Goal: Task Accomplishment & Management: Use online tool/utility

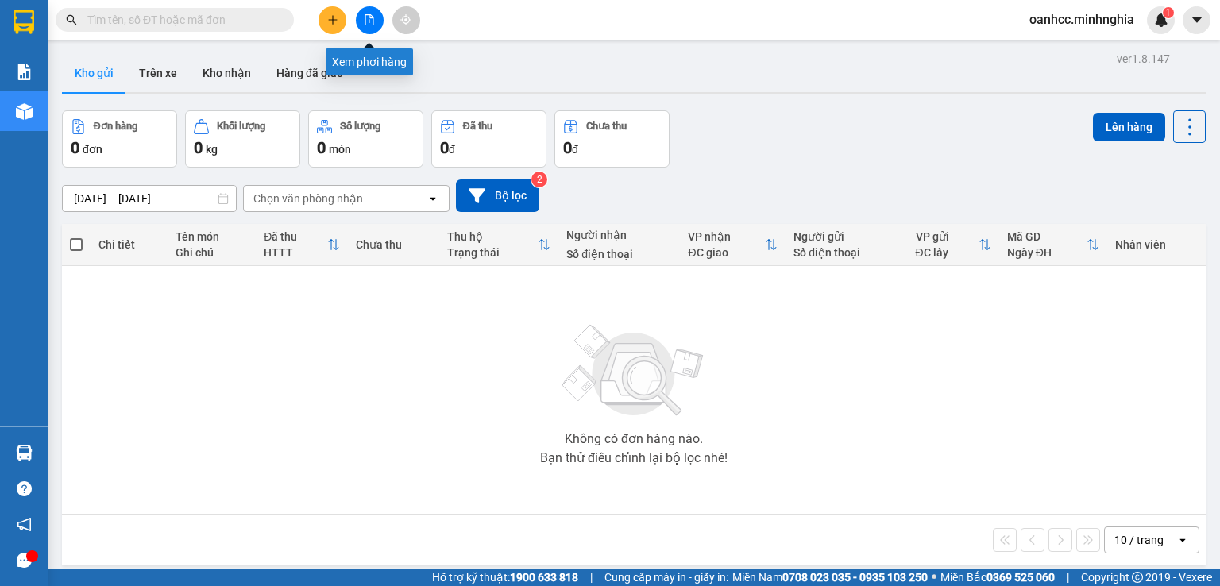
click at [375, 25] on button at bounding box center [370, 20] width 28 height 28
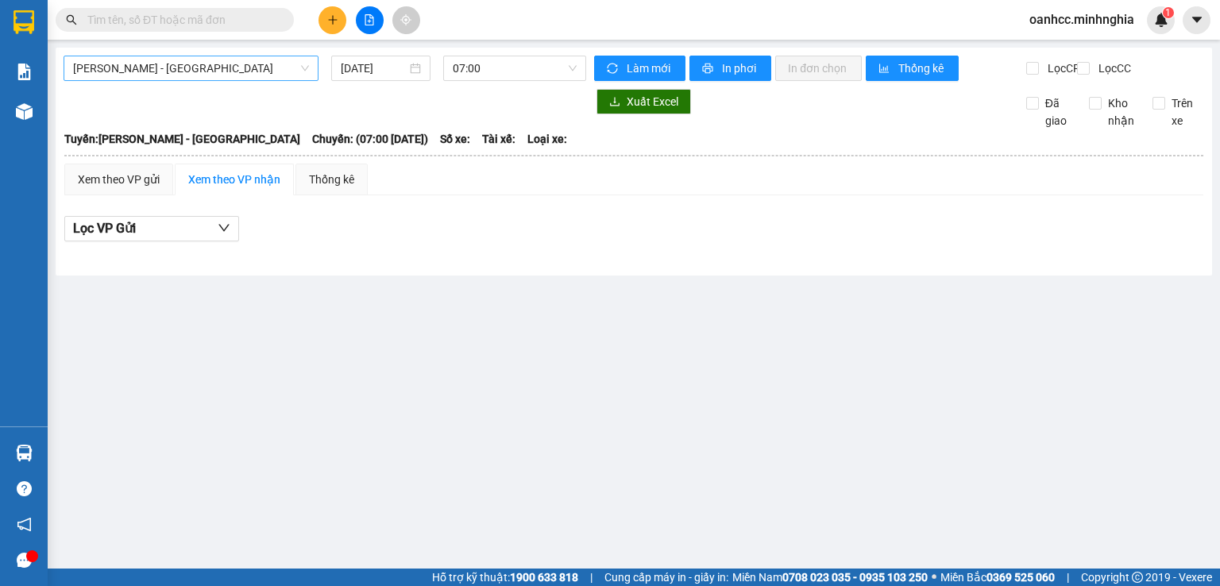
click at [191, 77] on span "[PERSON_NAME] - [GEOGRAPHIC_DATA]" at bounding box center [191, 68] width 236 height 24
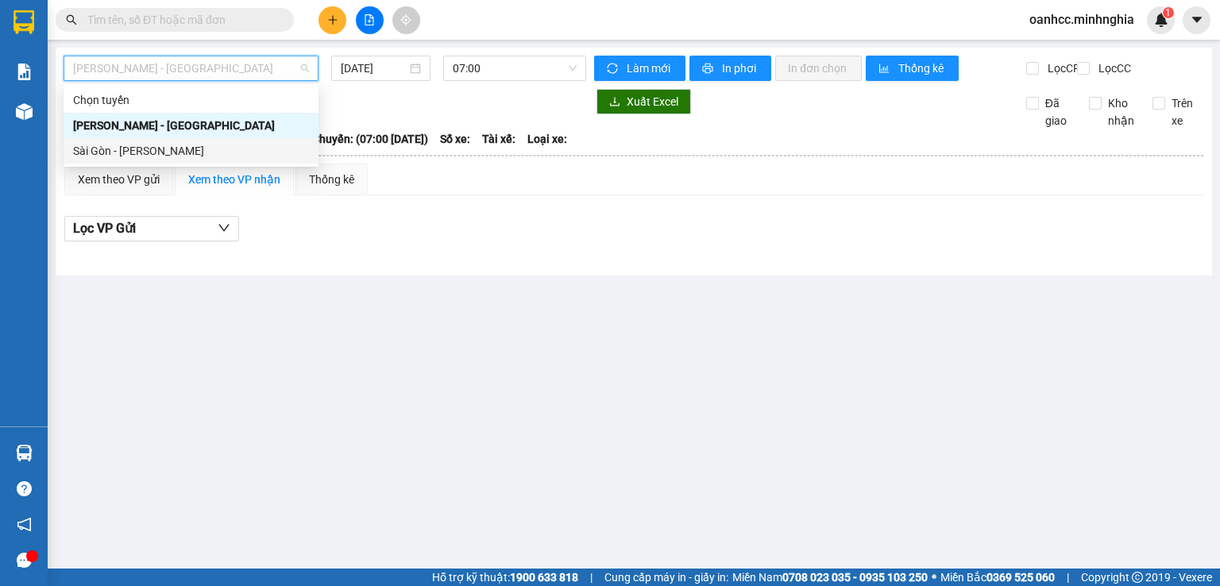
click at [149, 157] on div "Sài Gòn - [PERSON_NAME]" at bounding box center [191, 150] width 236 height 17
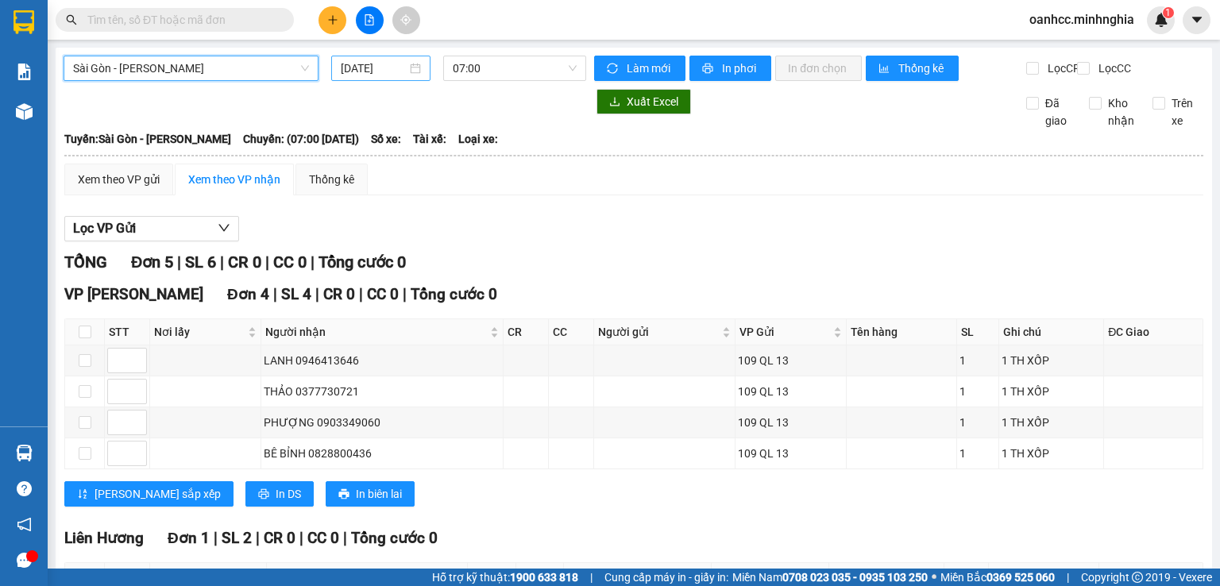
click at [386, 68] on input "[DATE]" at bounding box center [373, 68] width 65 height 17
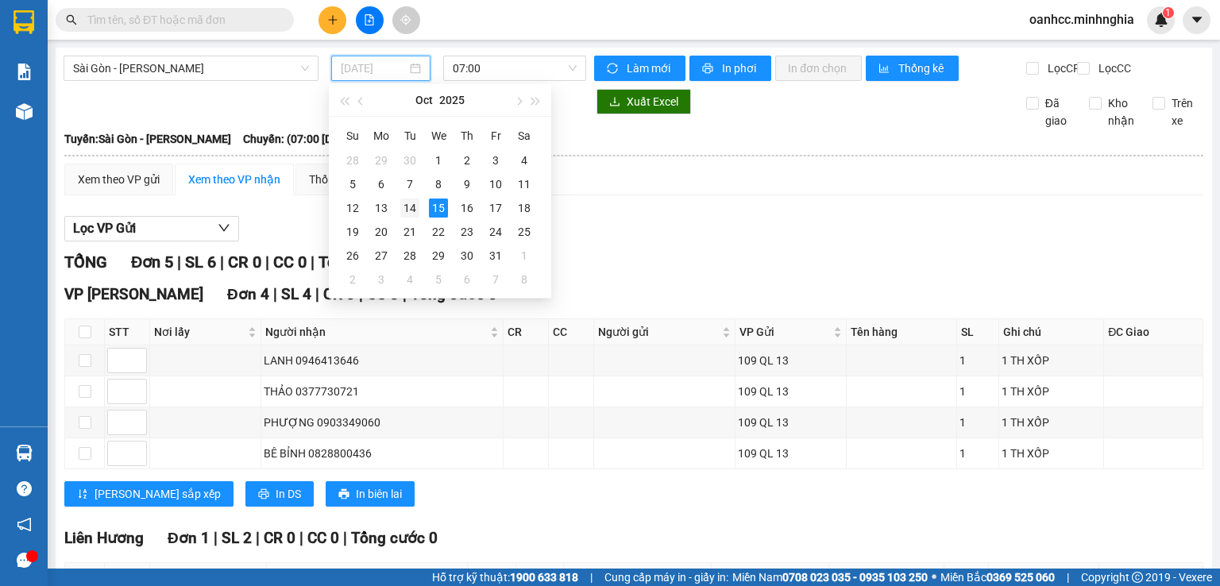
click at [411, 213] on div "14" at bounding box center [409, 208] width 19 height 19
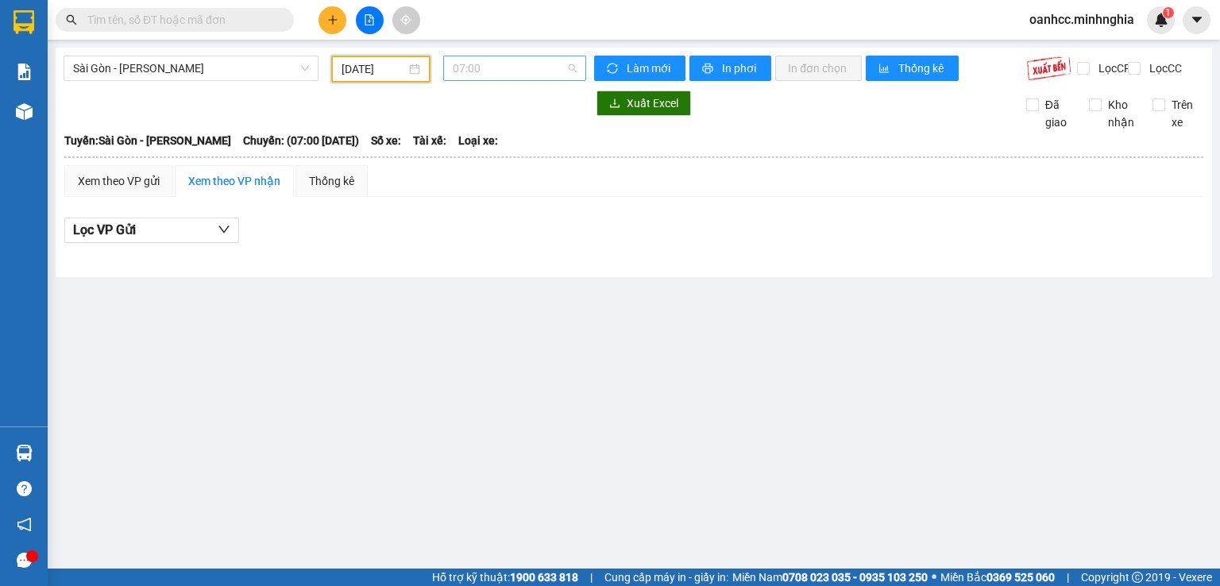
click at [498, 72] on span "07:00" at bounding box center [515, 68] width 125 height 24
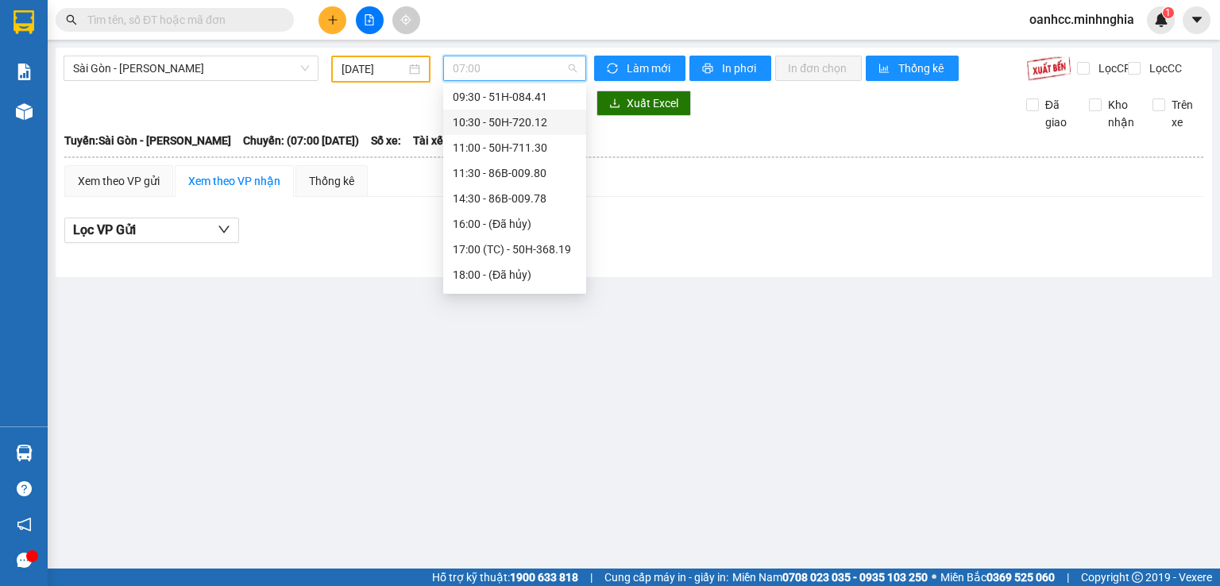
scroll to position [153, 0]
click at [501, 276] on div "22:00 - 50H-350.51" at bounding box center [515, 277] width 124 height 17
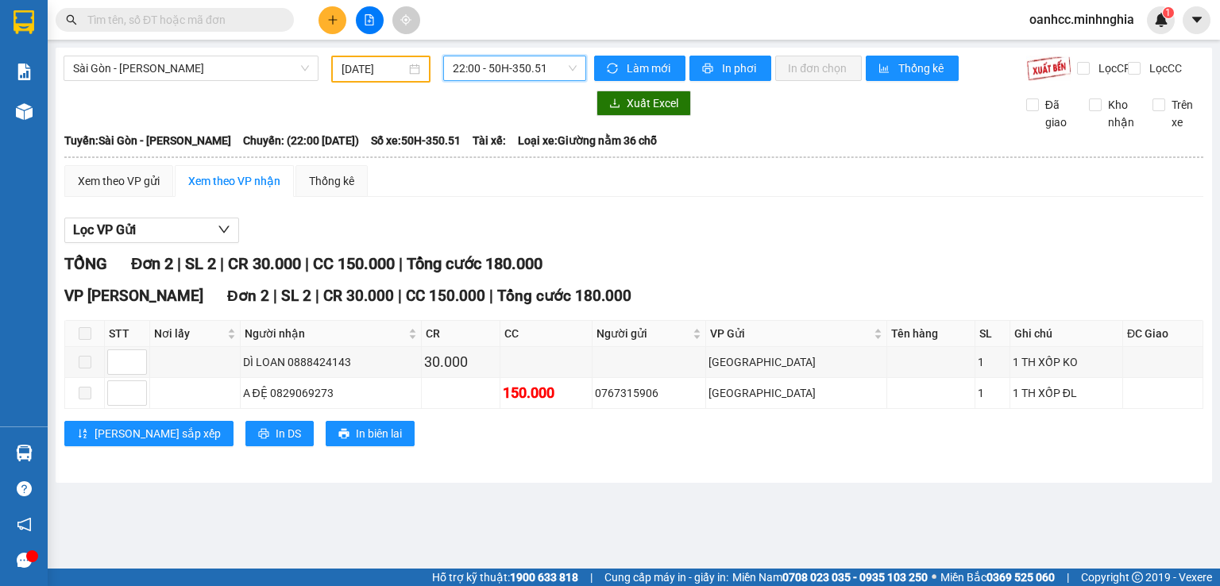
click at [512, 74] on span "22:00 - 50H-350.51" at bounding box center [515, 68] width 125 height 24
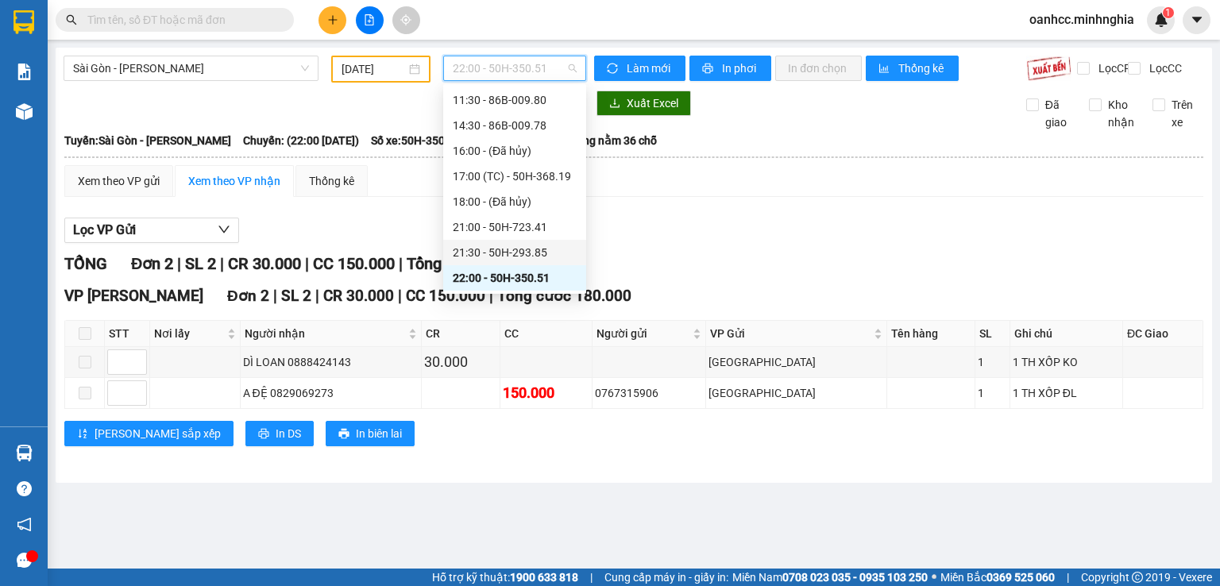
click at [491, 253] on div "21:30 - 50H-293.85" at bounding box center [515, 252] width 124 height 17
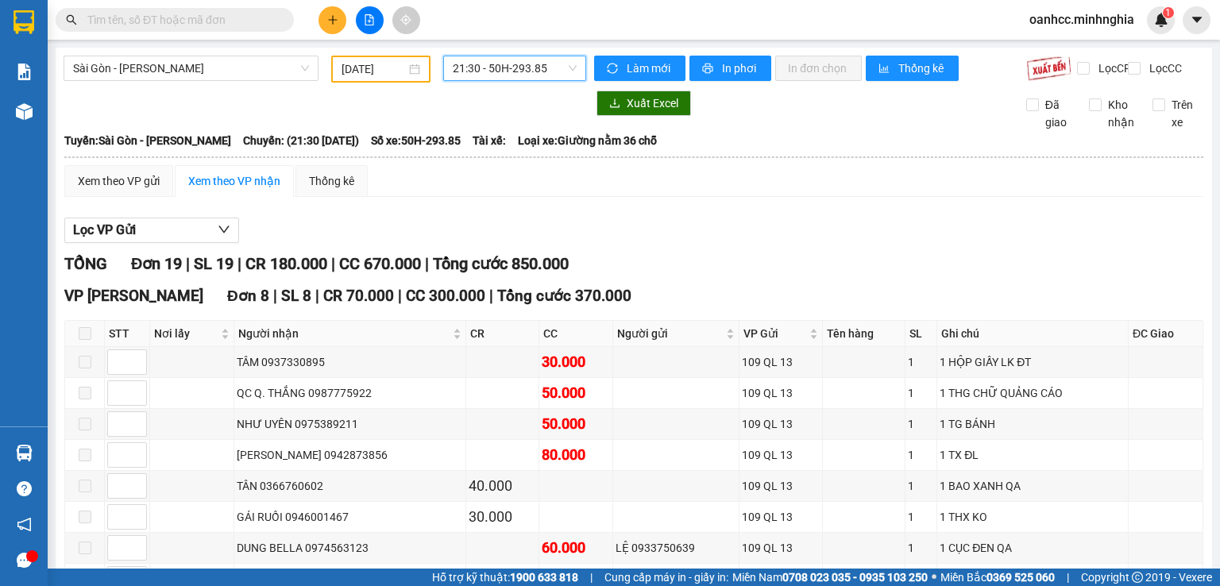
click at [508, 73] on span "21:30 - 50H-293.85" at bounding box center [515, 68] width 125 height 24
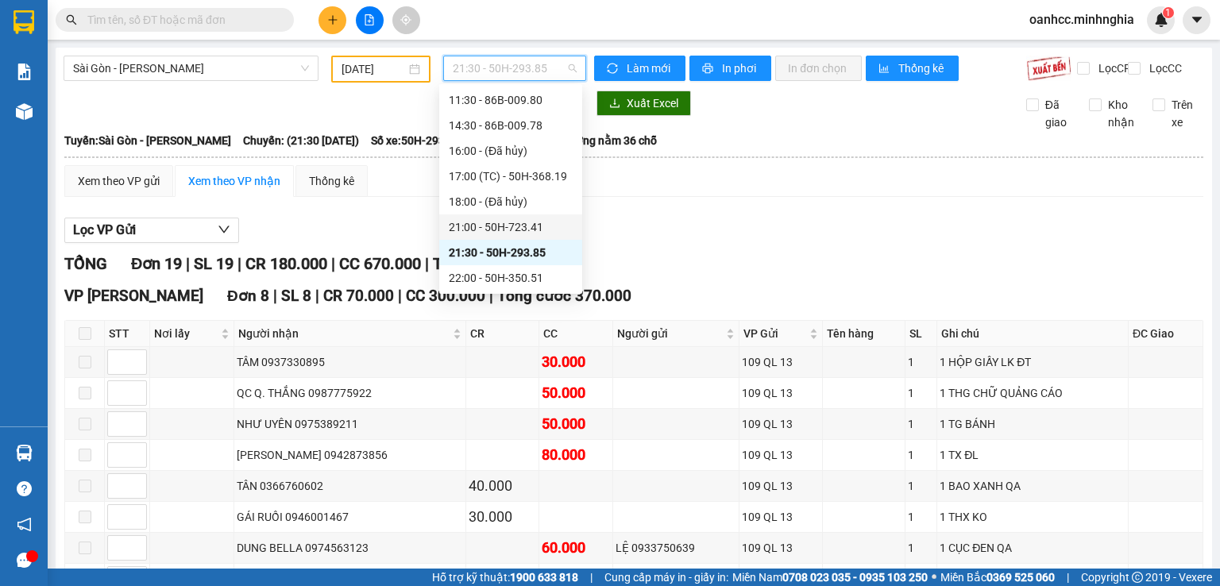
click at [490, 227] on div "21:00 - 50H-723.41" at bounding box center [511, 226] width 124 height 17
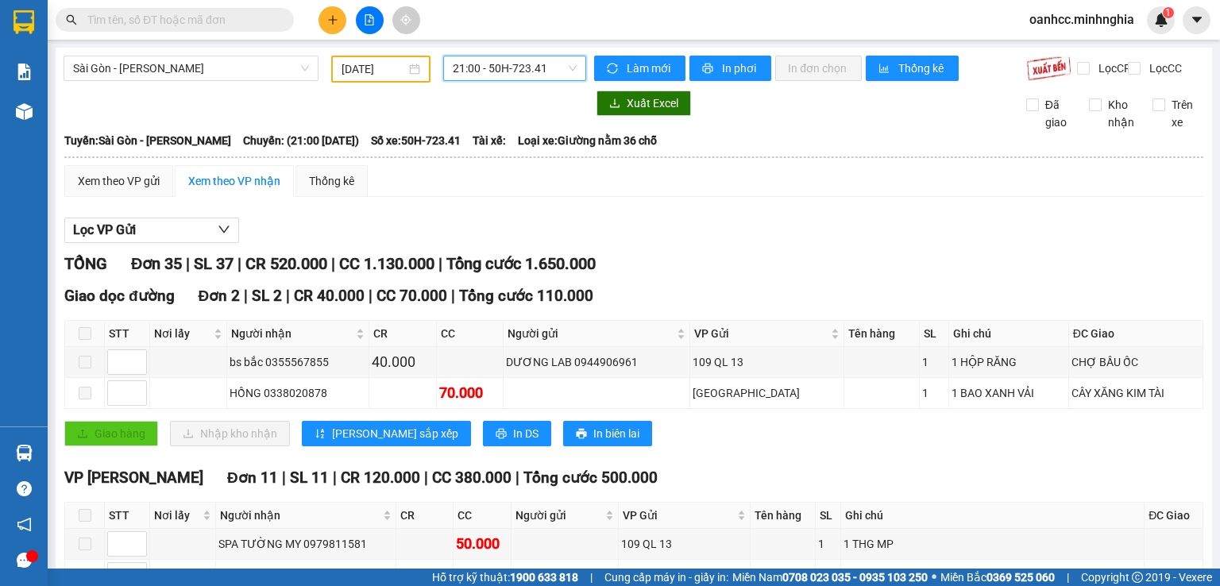
click at [515, 68] on span "21:00 - 50H-723.41" at bounding box center [515, 68] width 125 height 24
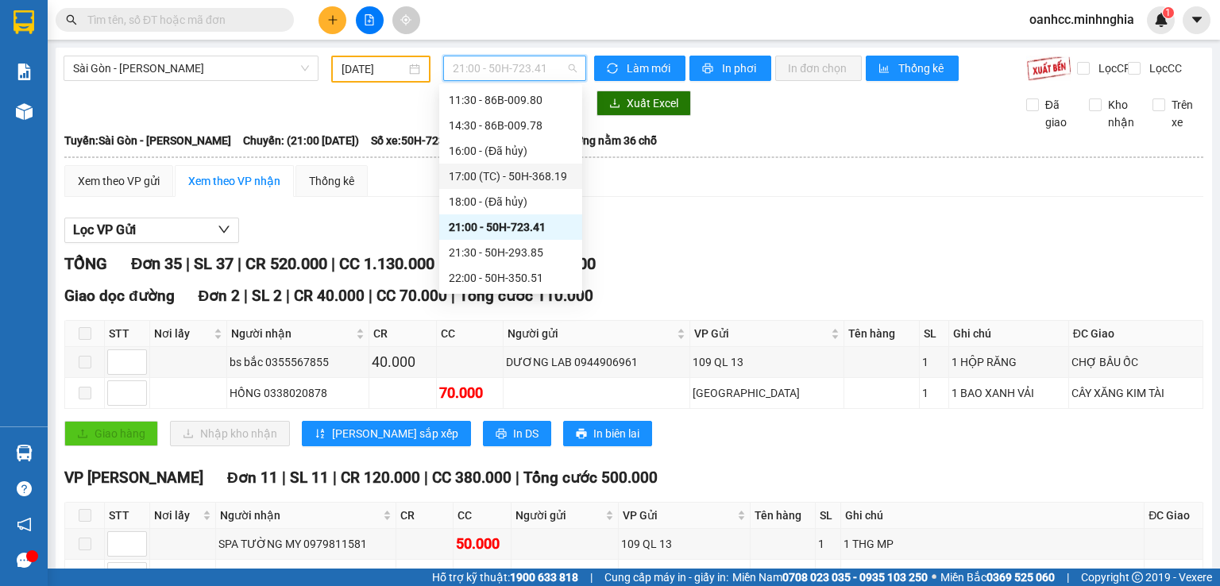
click at [489, 174] on div "17:00 (TC) - 50H-368.19" at bounding box center [511, 176] width 124 height 17
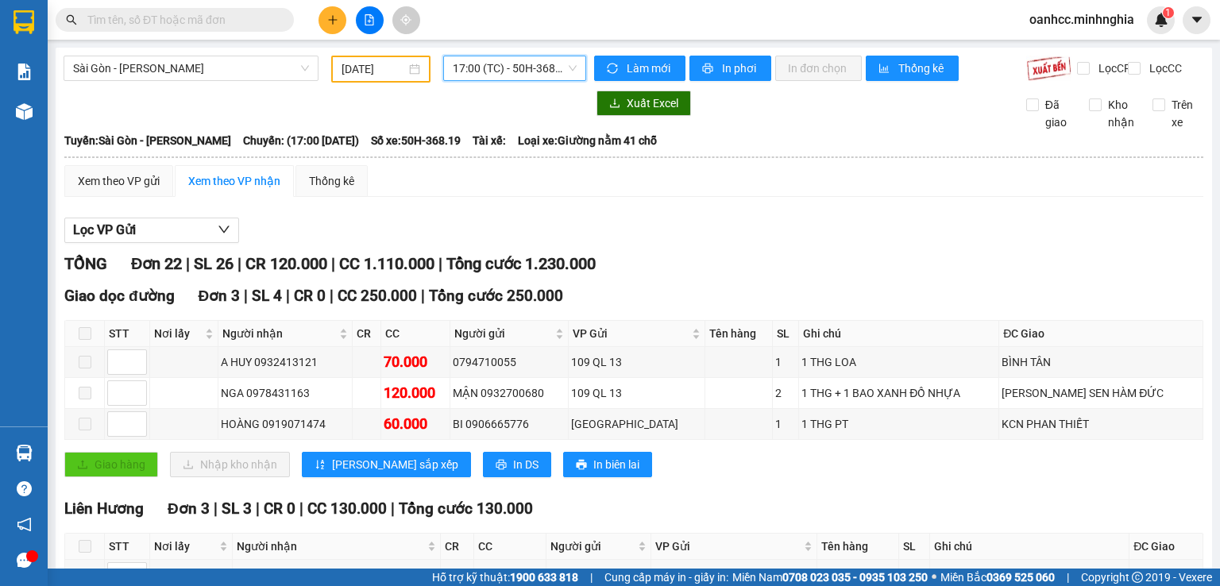
click at [499, 74] on span "17:00 (TC) - 50H-368.19" at bounding box center [515, 68] width 125 height 24
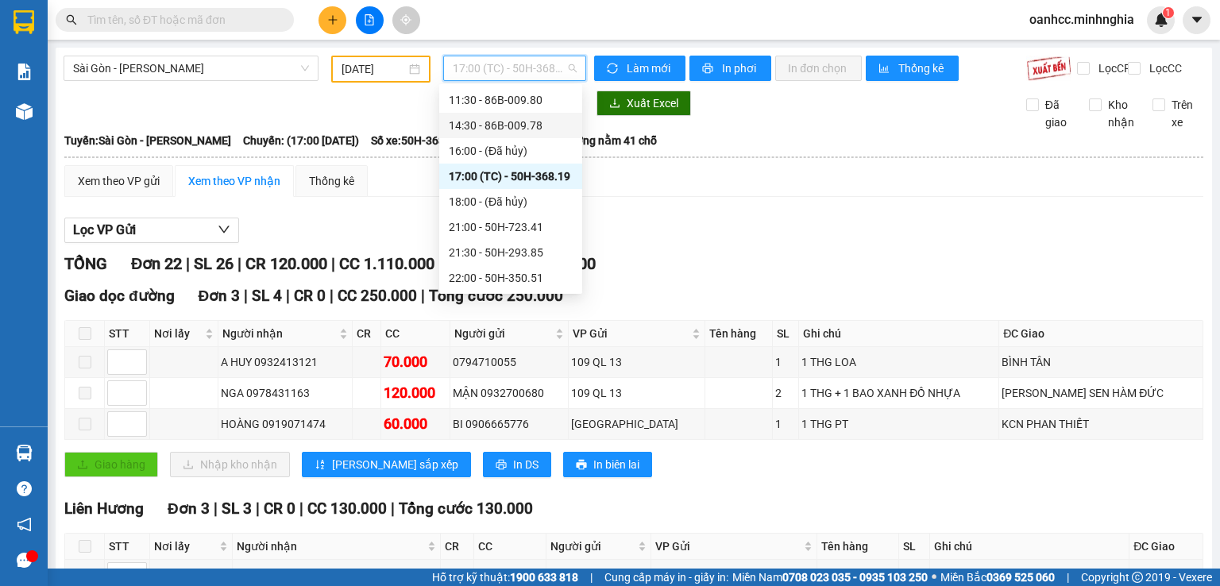
click at [489, 128] on div "14:30 - 86B-009.78" at bounding box center [511, 125] width 124 height 17
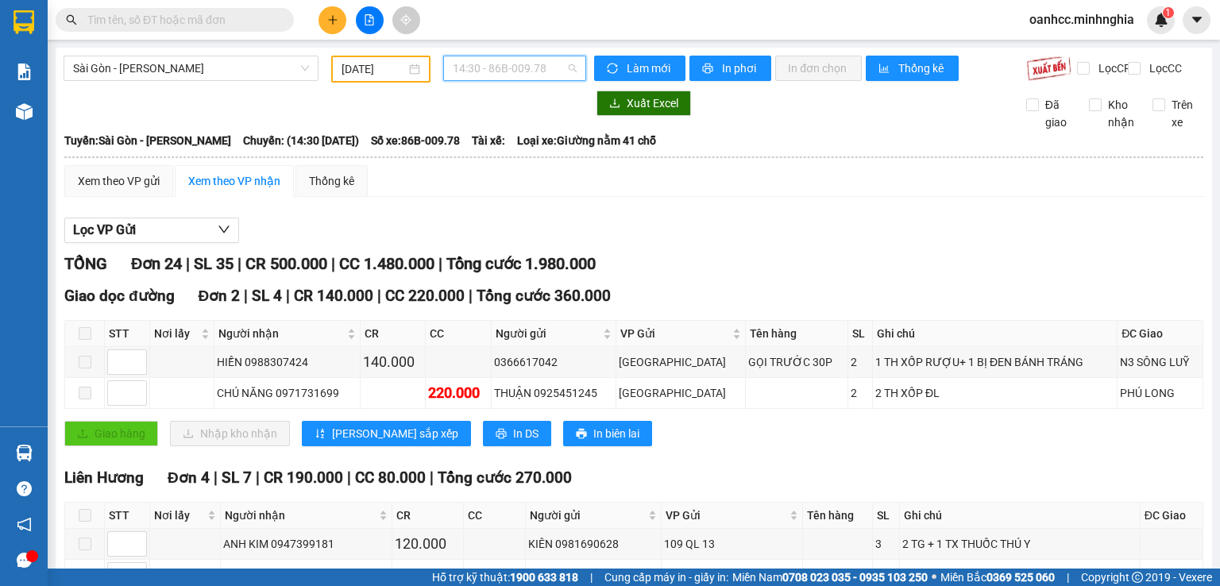
click at [470, 74] on span "14:30 - 86B-009.78" at bounding box center [515, 68] width 125 height 24
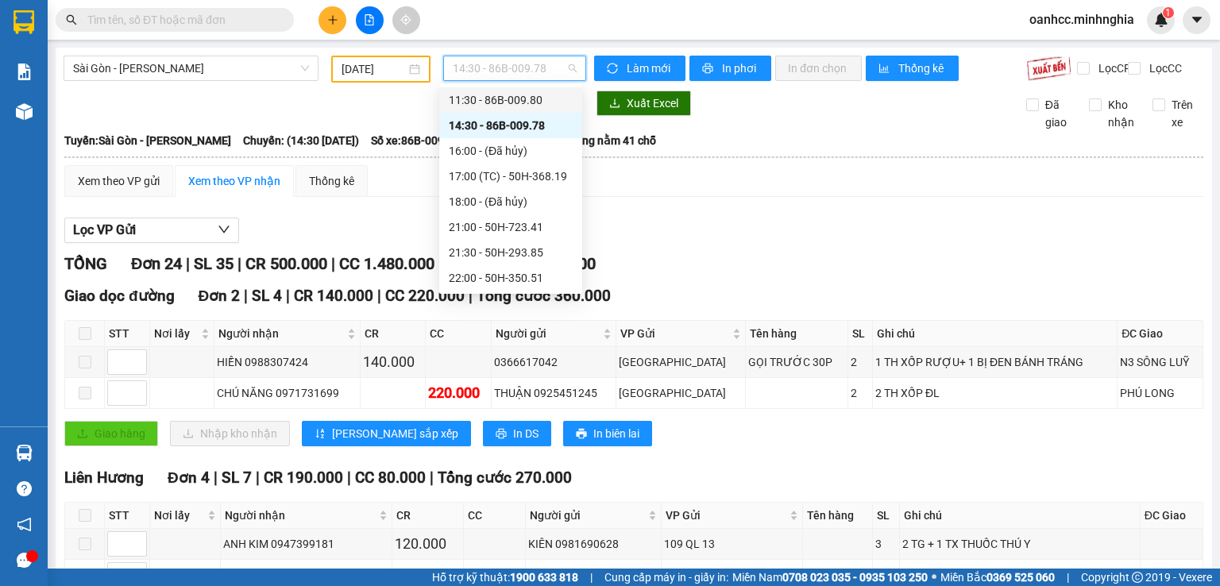
click at [480, 98] on div "11:30 - 86B-009.80" at bounding box center [511, 99] width 124 height 17
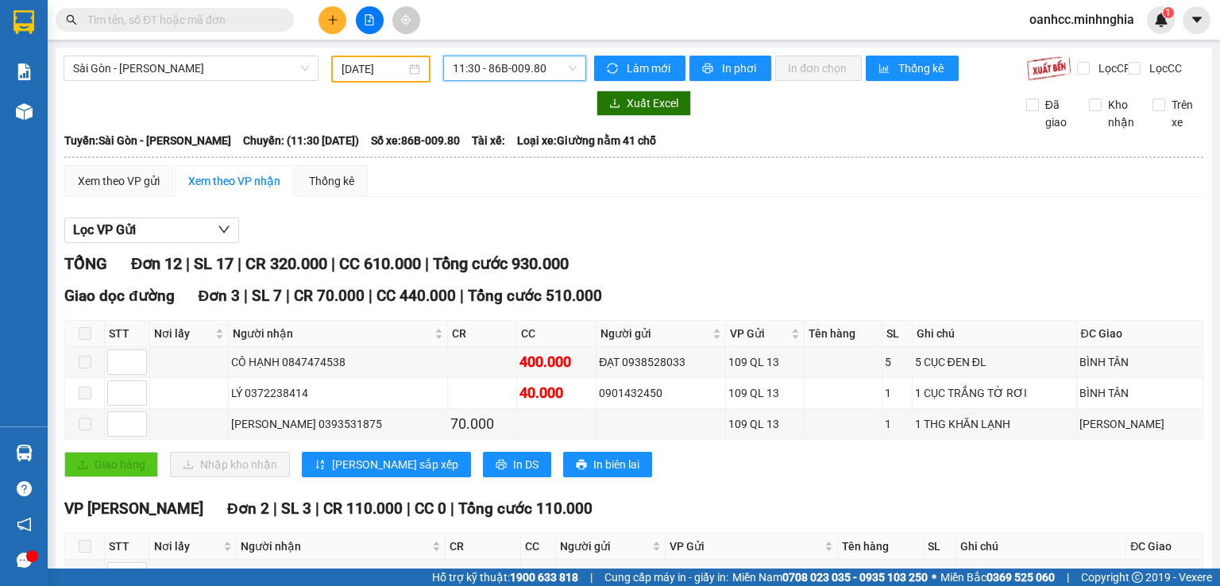
click at [489, 82] on div "Sài Gòn - Phan Rí [DATE] 11:30 11:30 - 86B-009.80" at bounding box center [325, 69] width 523 height 27
click at [496, 68] on span "11:30 - 86B-009.80" at bounding box center [515, 68] width 125 height 24
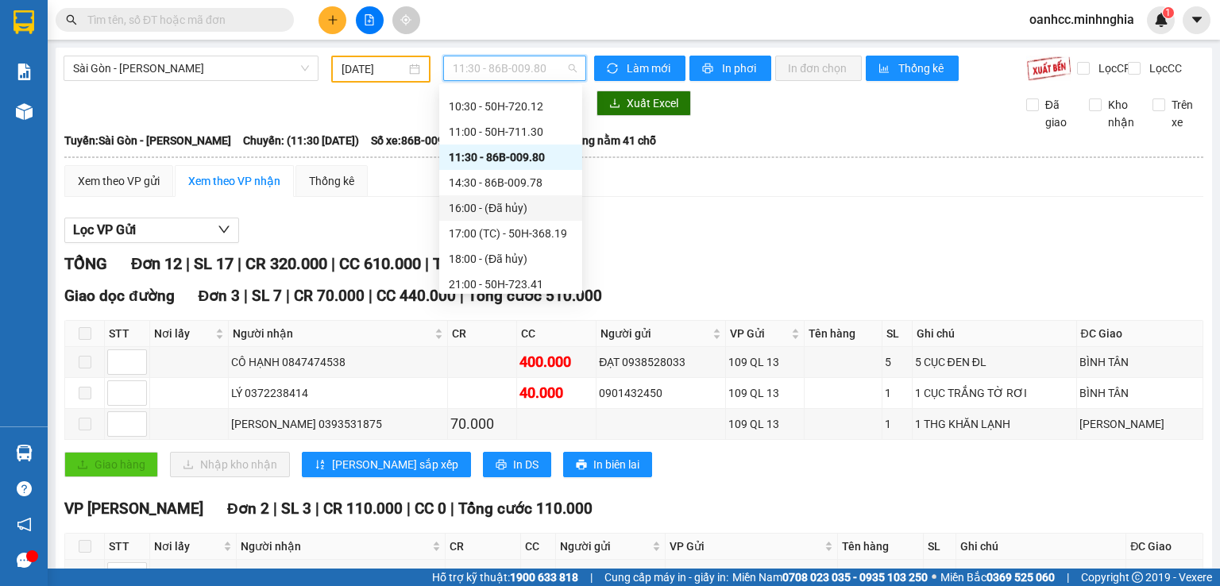
scroll to position [73, 0]
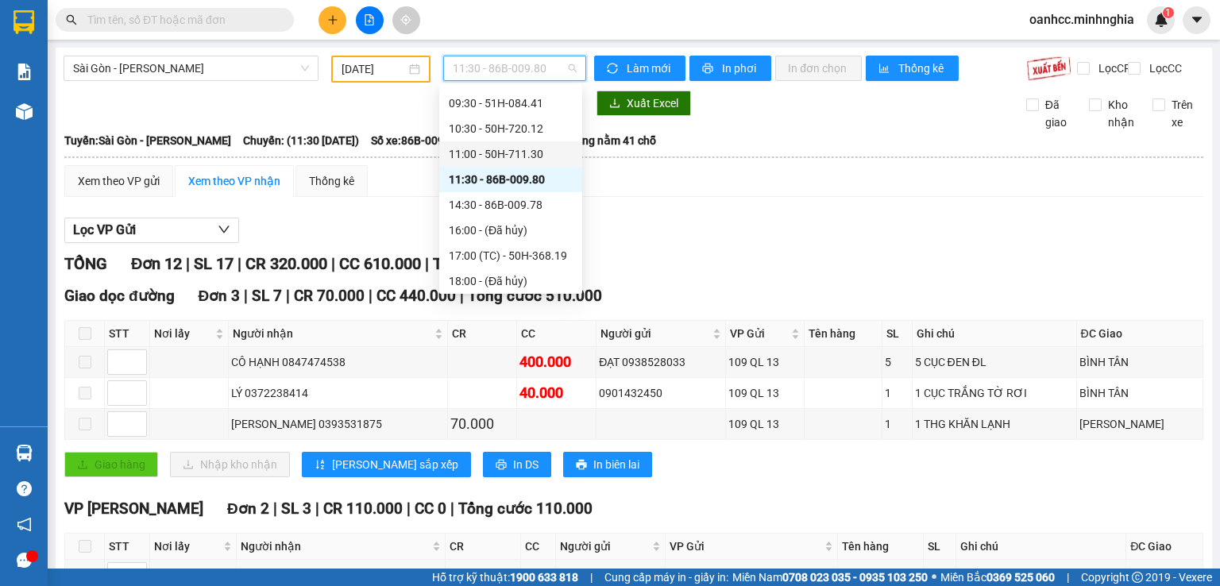
click at [494, 155] on div "11:00 - 50H-711.30" at bounding box center [511, 153] width 124 height 17
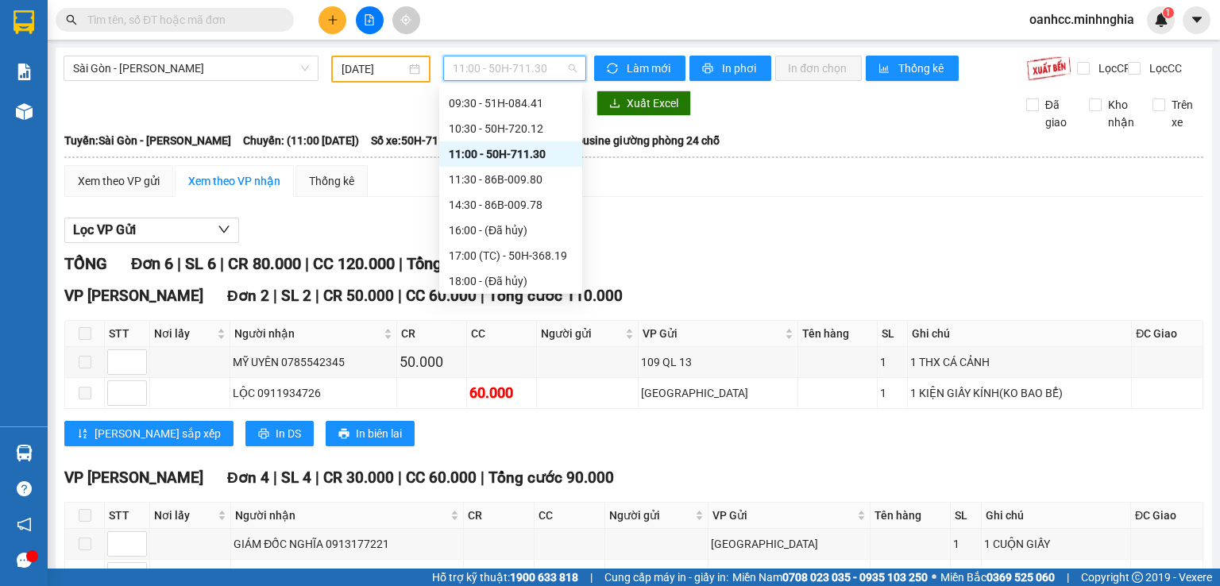
click at [501, 65] on span "11:00 - 50H-711.30" at bounding box center [515, 68] width 125 height 24
click at [497, 132] on div "10:30 - 50H-720.12" at bounding box center [511, 128] width 124 height 17
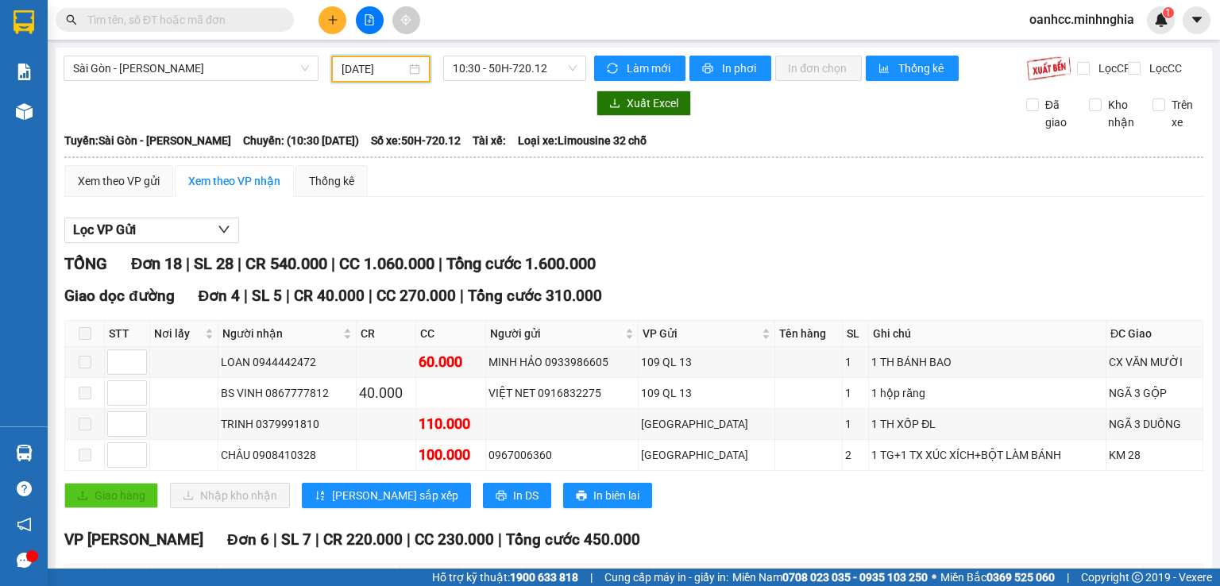
click at [358, 75] on input "[DATE]" at bounding box center [374, 68] width 64 height 17
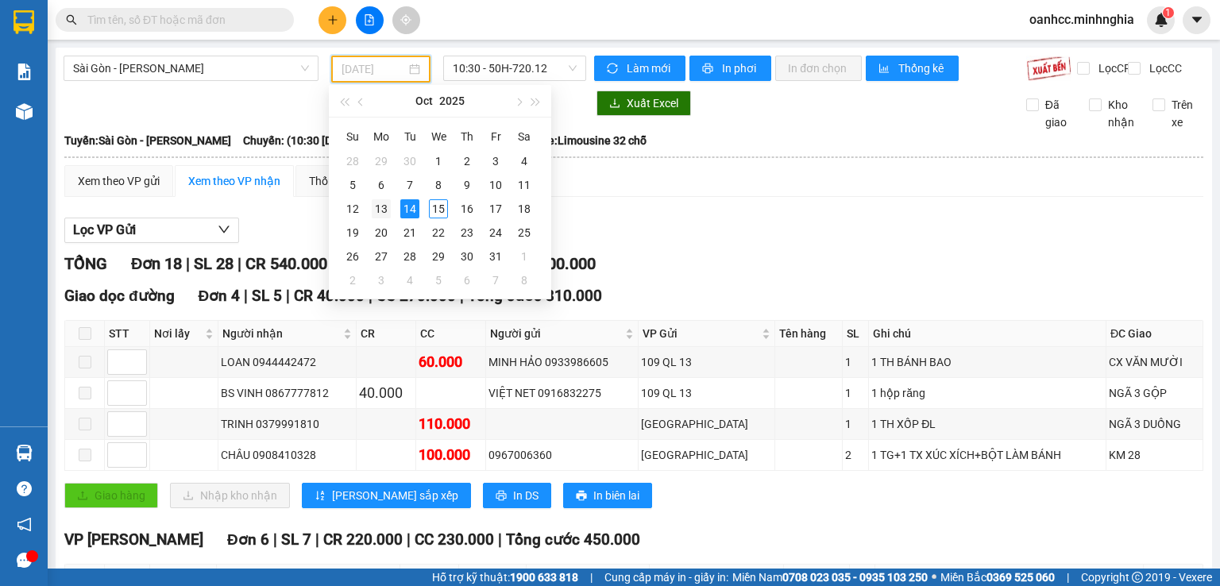
click at [381, 204] on div "13" at bounding box center [381, 208] width 19 height 19
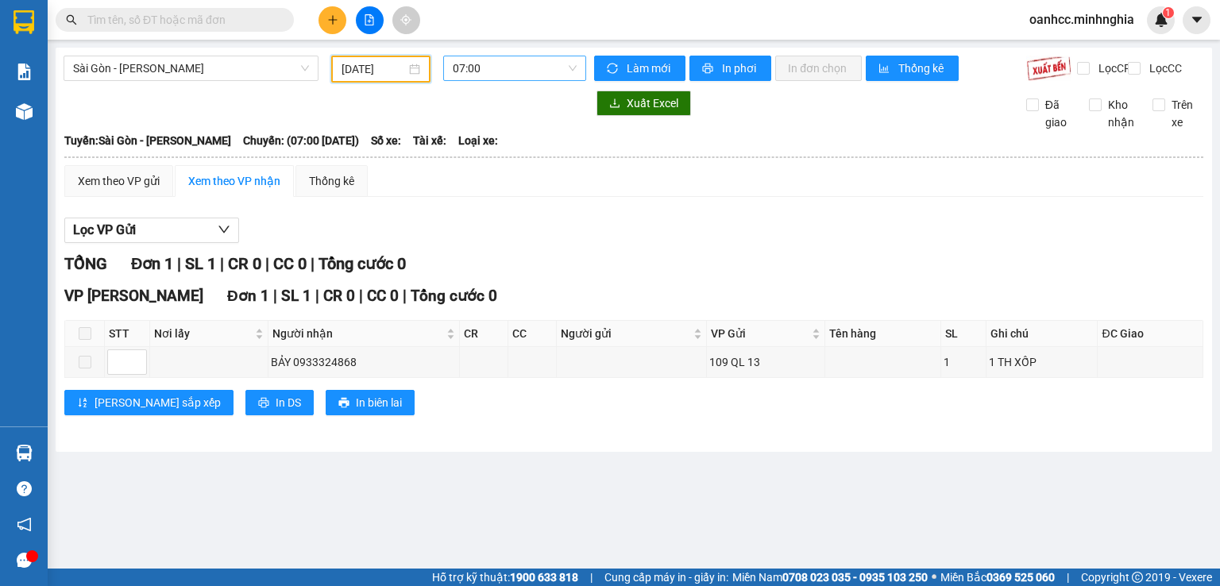
click at [500, 75] on span "07:00" at bounding box center [515, 68] width 125 height 24
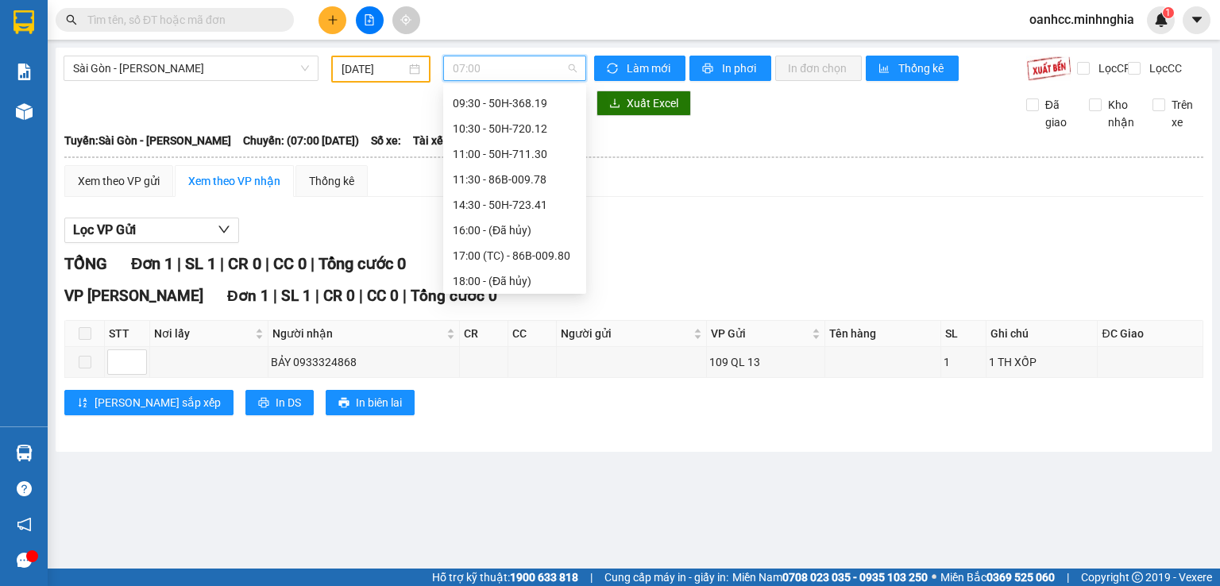
scroll to position [25, 0]
click at [500, 126] on div "07:30 - 51H-084.41" at bounding box center [515, 125] width 124 height 17
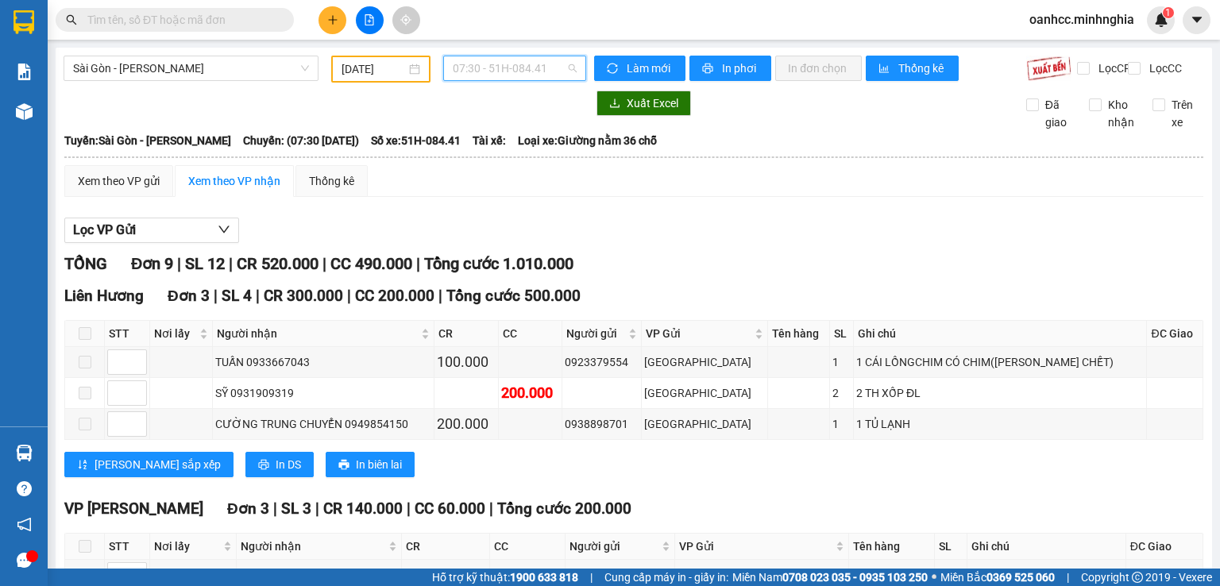
click at [509, 71] on span "07:30 - 51H-084.41" at bounding box center [515, 68] width 125 height 24
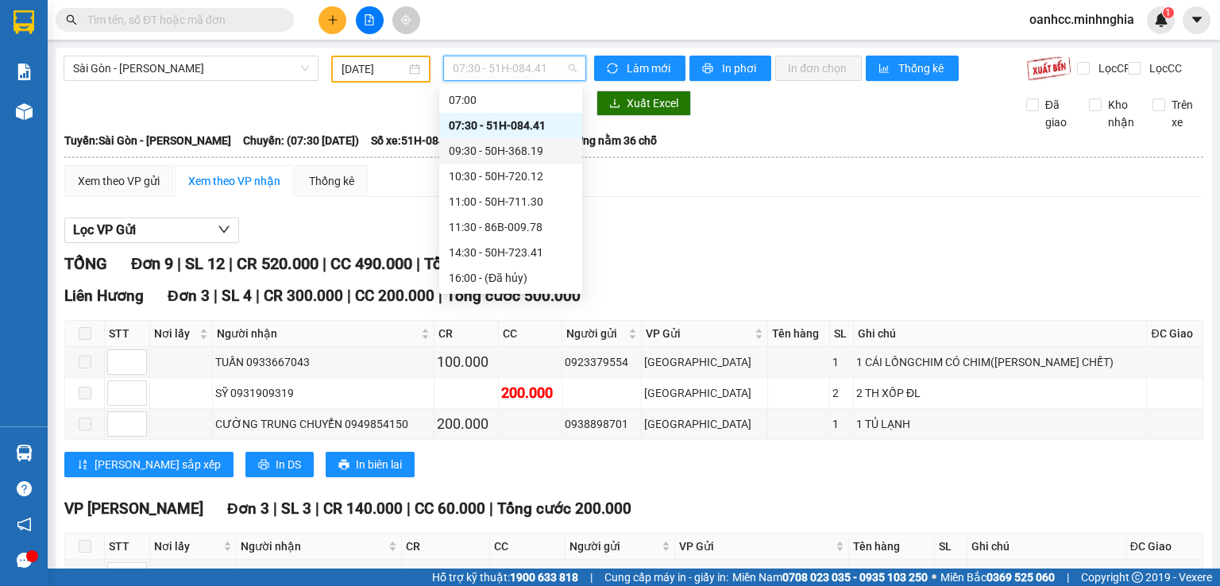
click at [488, 147] on div "09:30 - 50H-368.19" at bounding box center [511, 150] width 124 height 17
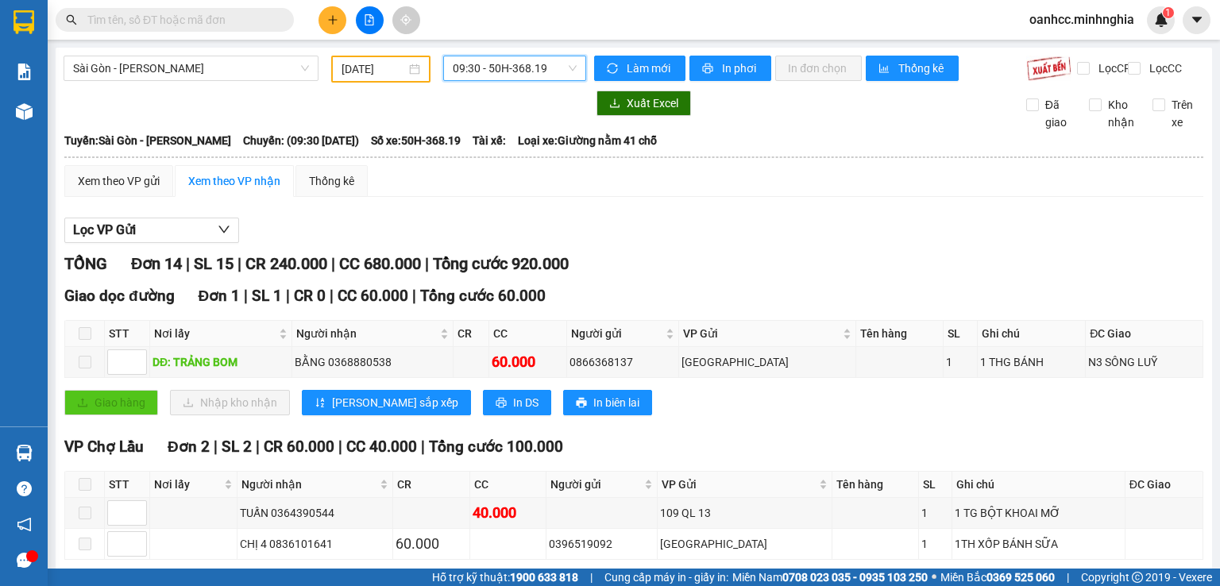
click at [489, 72] on span "09:30 - 50H-368.19" at bounding box center [515, 68] width 125 height 24
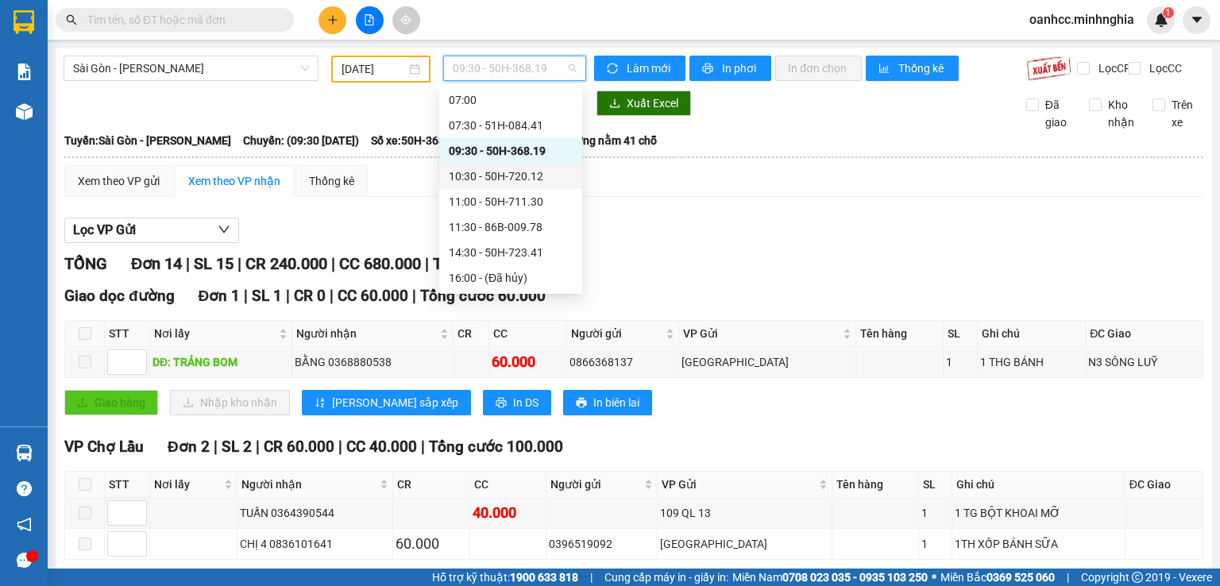
click at [508, 178] on div "10:30 - 50H-720.12" at bounding box center [511, 176] width 124 height 17
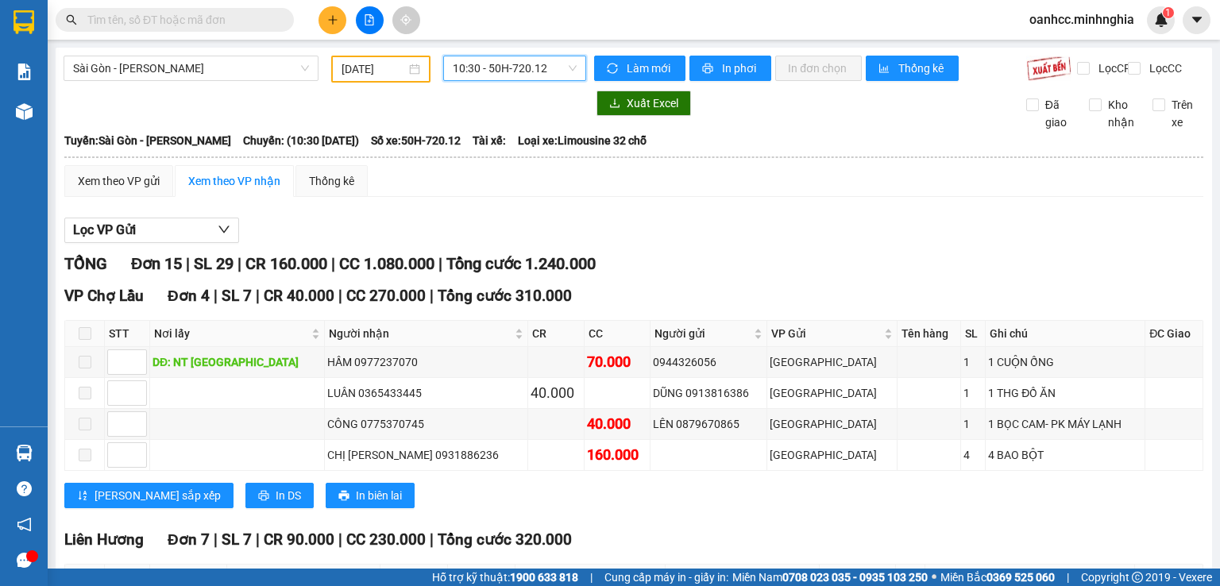
click at [499, 71] on span "10:30 - 50H-720.12" at bounding box center [515, 68] width 125 height 24
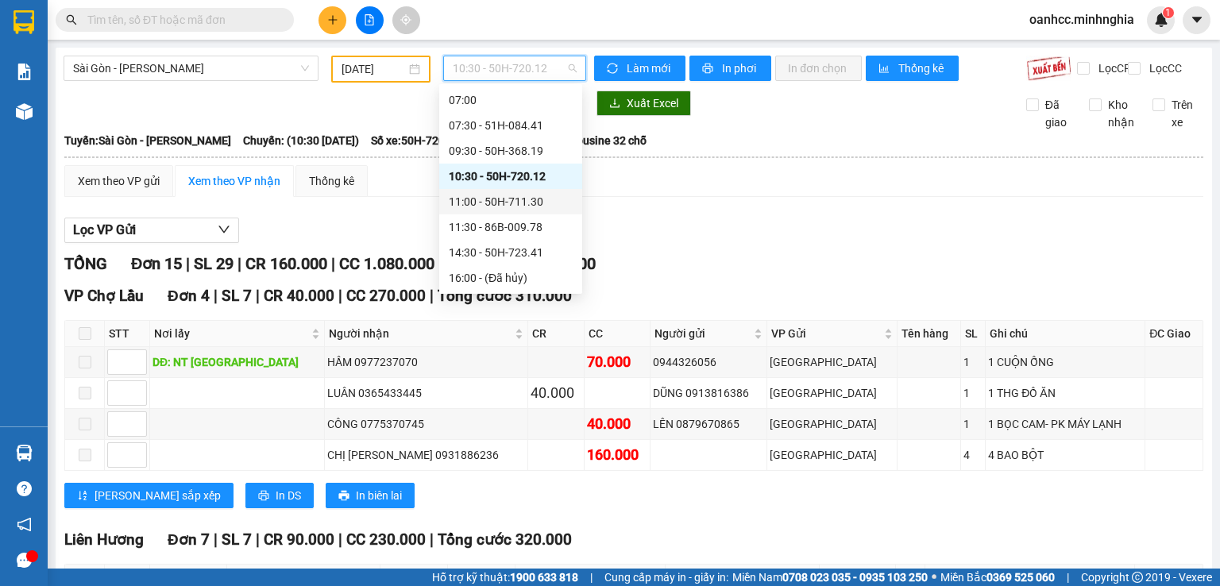
click at [485, 195] on div "11:00 - 50H-711.30" at bounding box center [511, 201] width 124 height 17
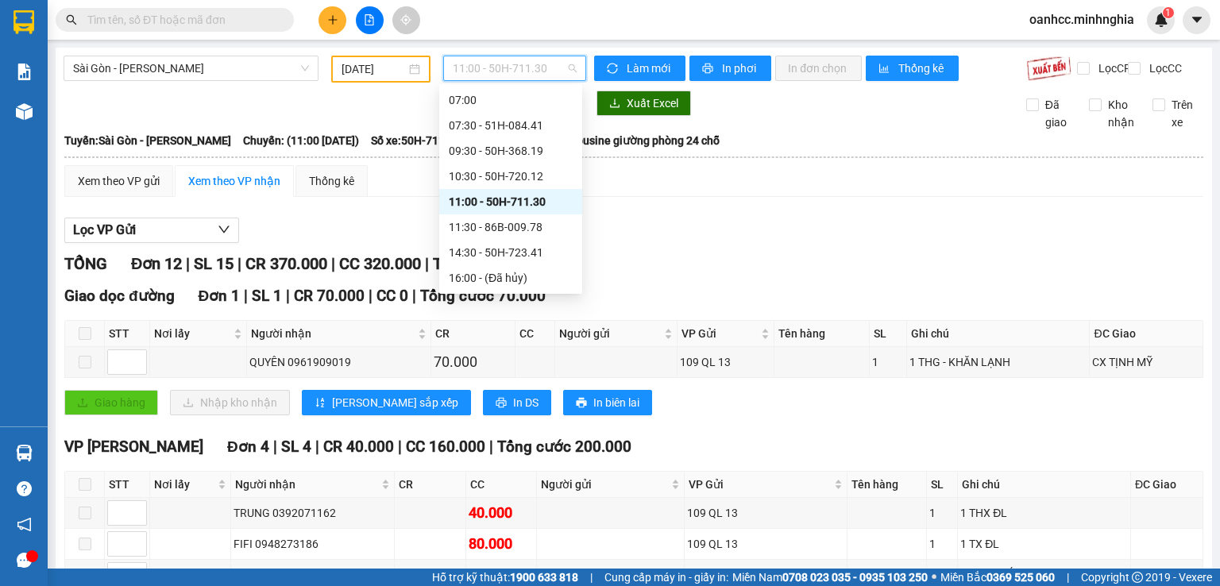
click at [489, 74] on span "11:00 - 50H-711.30" at bounding box center [515, 68] width 125 height 24
click at [487, 228] on div "11:30 - 86B-009.78" at bounding box center [511, 226] width 124 height 17
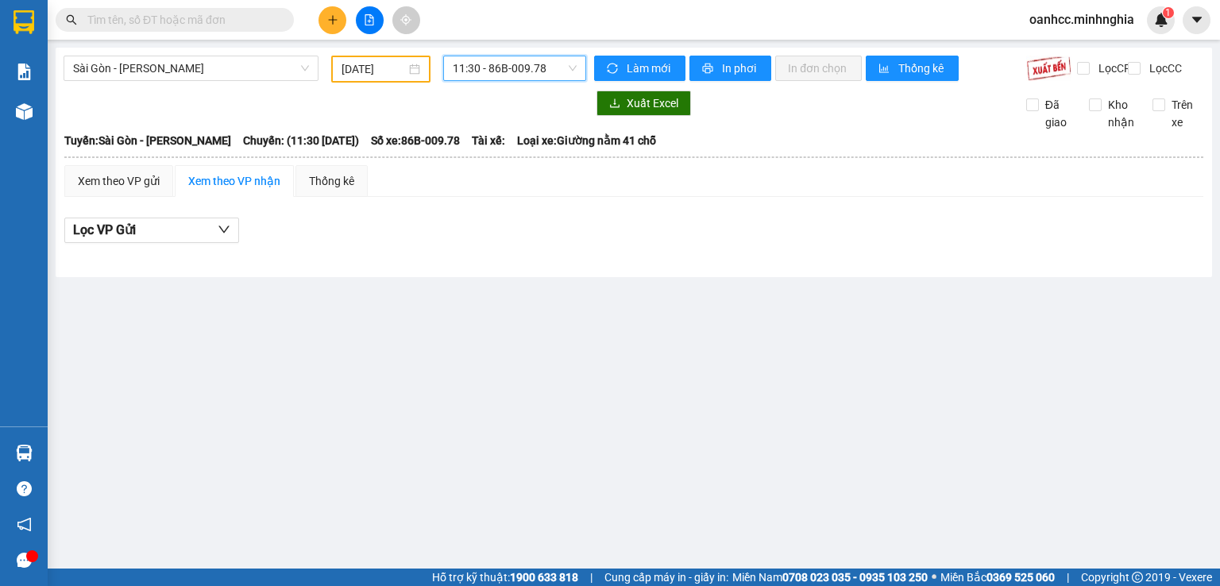
click at [507, 74] on span "11:30 - 86B-009.78" at bounding box center [515, 68] width 125 height 24
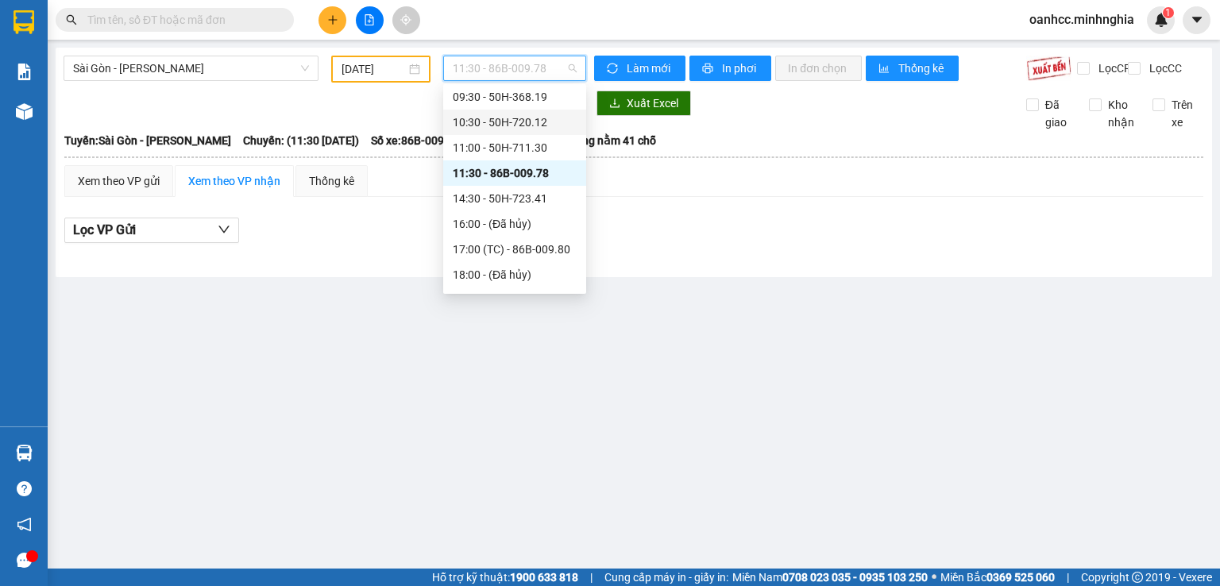
scroll to position [105, 0]
click at [494, 175] on div "14:30 - 50H-723.41" at bounding box center [515, 172] width 124 height 17
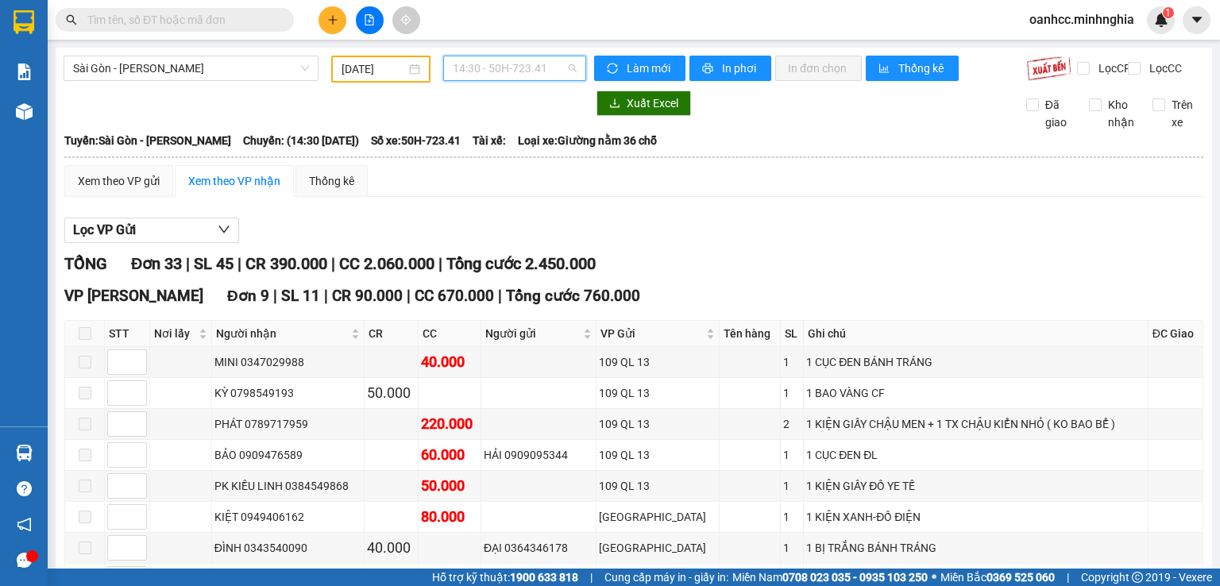
click at [501, 68] on span "14:30 - 50H-723.41" at bounding box center [515, 68] width 125 height 24
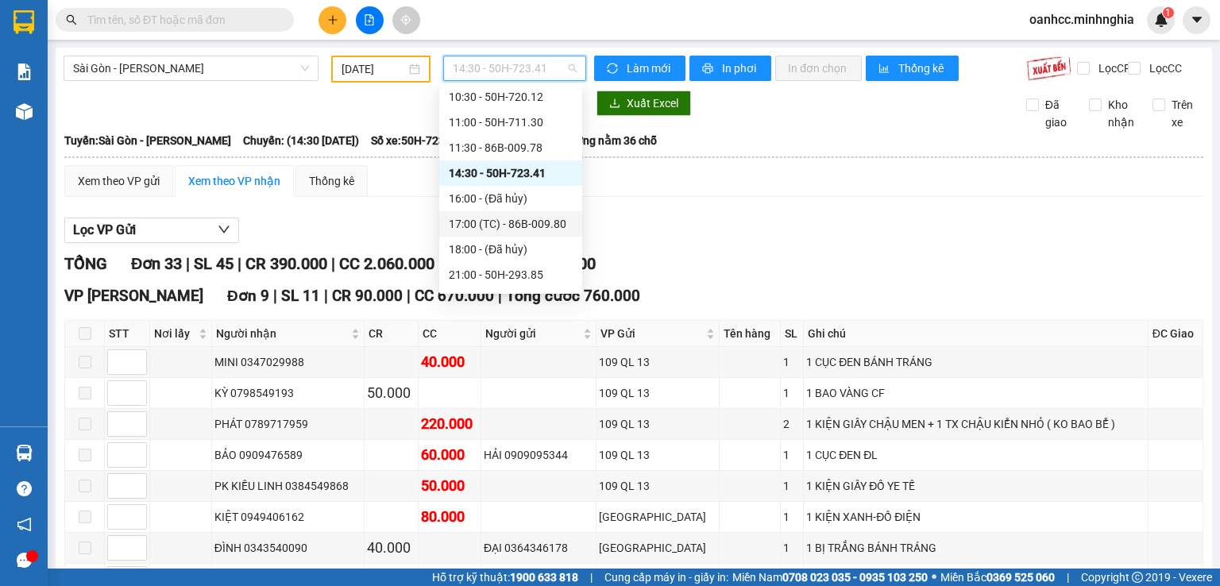
click at [520, 221] on div "17:00 (TC) - 86B-009.80" at bounding box center [511, 223] width 124 height 17
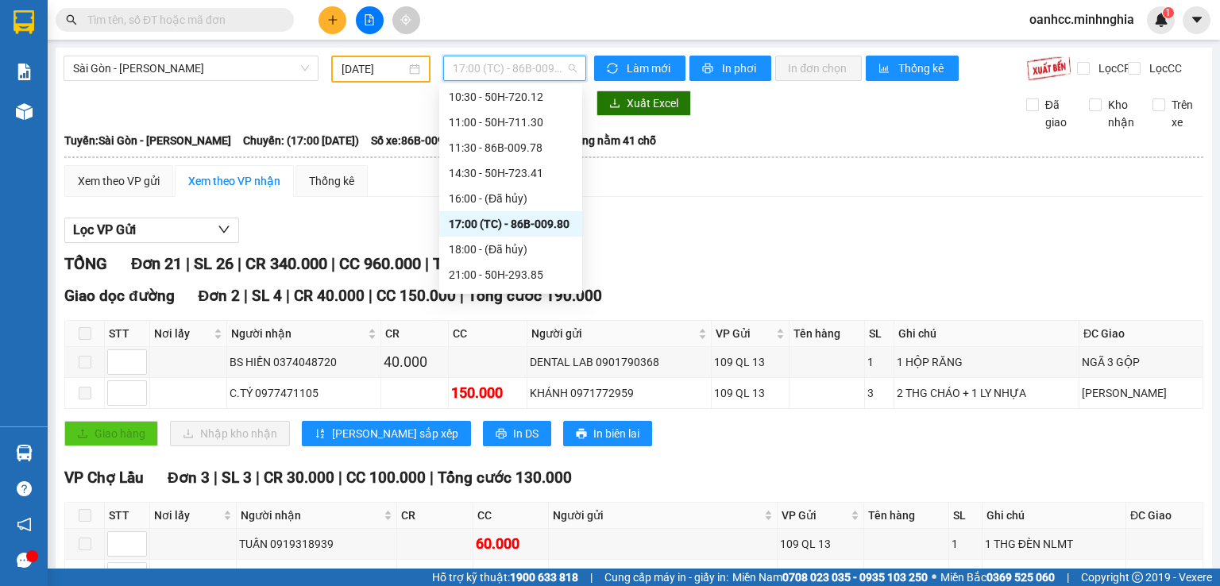
click at [496, 72] on span "17:00 (TC) - 86B-009.80" at bounding box center [515, 68] width 125 height 24
click at [491, 274] on div "21:00 - 50H-293.85" at bounding box center [511, 274] width 124 height 17
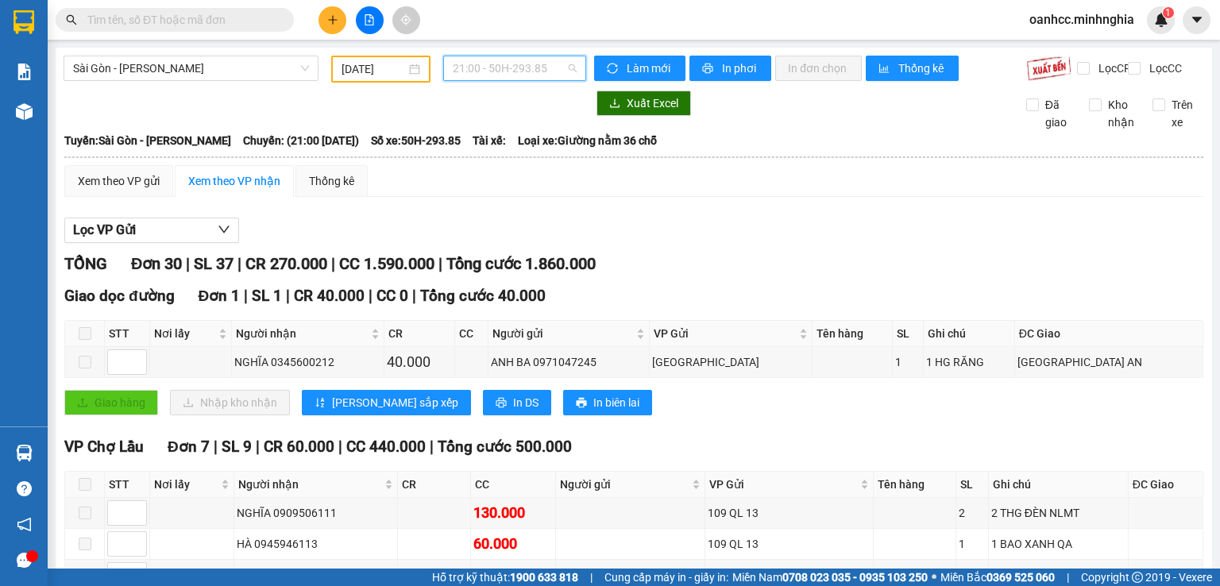
click at [473, 70] on span "21:00 - 50H-293.85" at bounding box center [515, 68] width 125 height 24
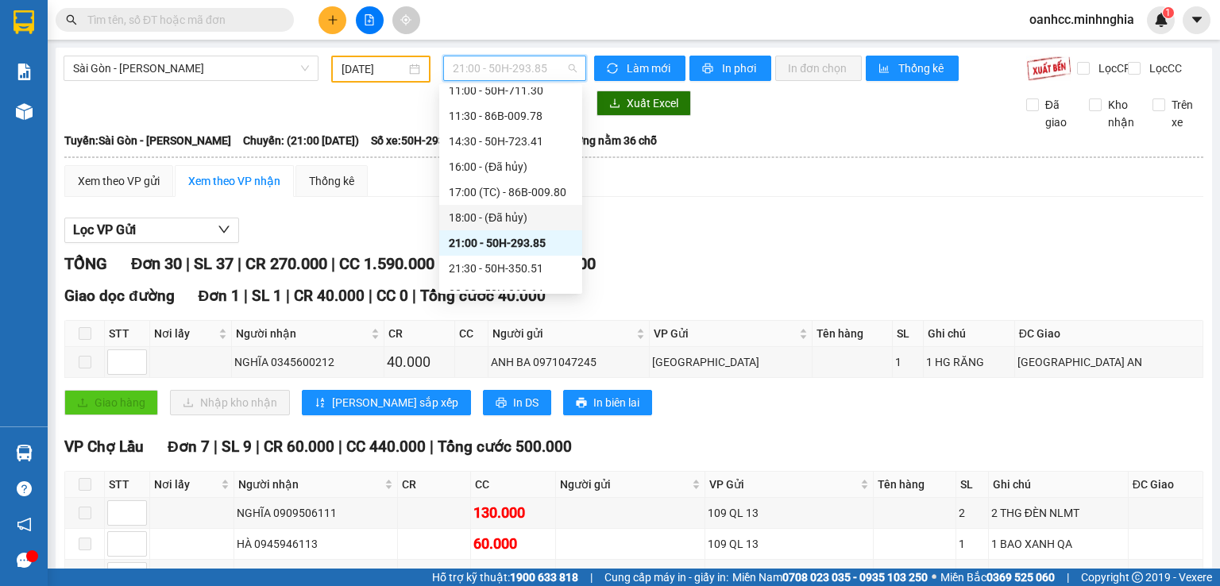
scroll to position [153, 0]
click at [501, 253] on div "21:30 - 50H-350.51" at bounding box center [511, 252] width 124 height 17
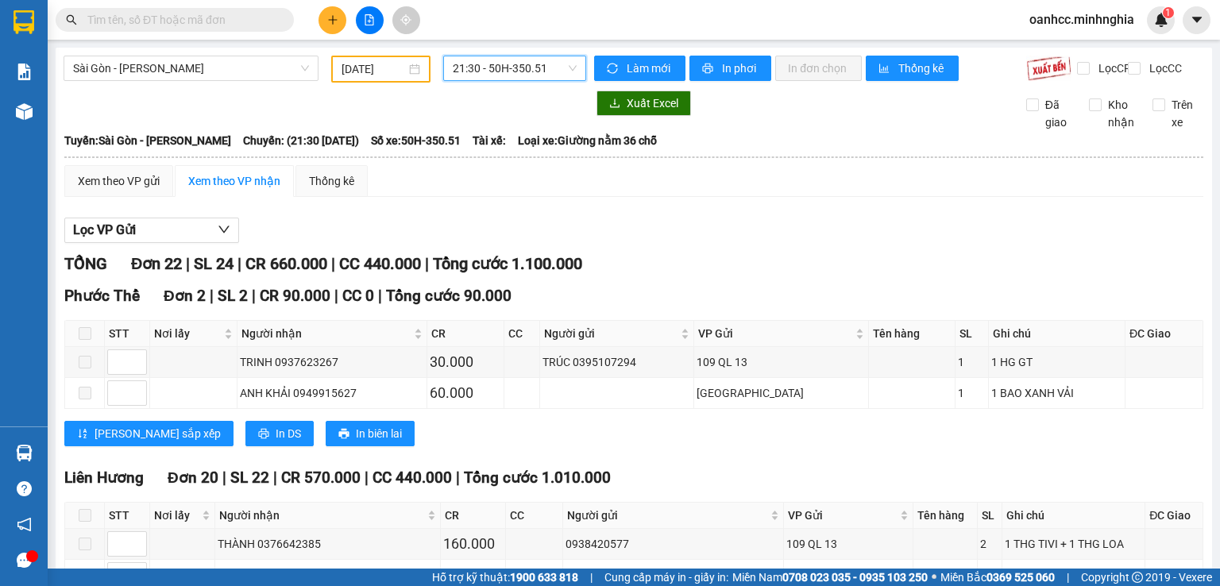
click at [489, 72] on span "21:30 - 50H-350.51" at bounding box center [515, 68] width 125 height 24
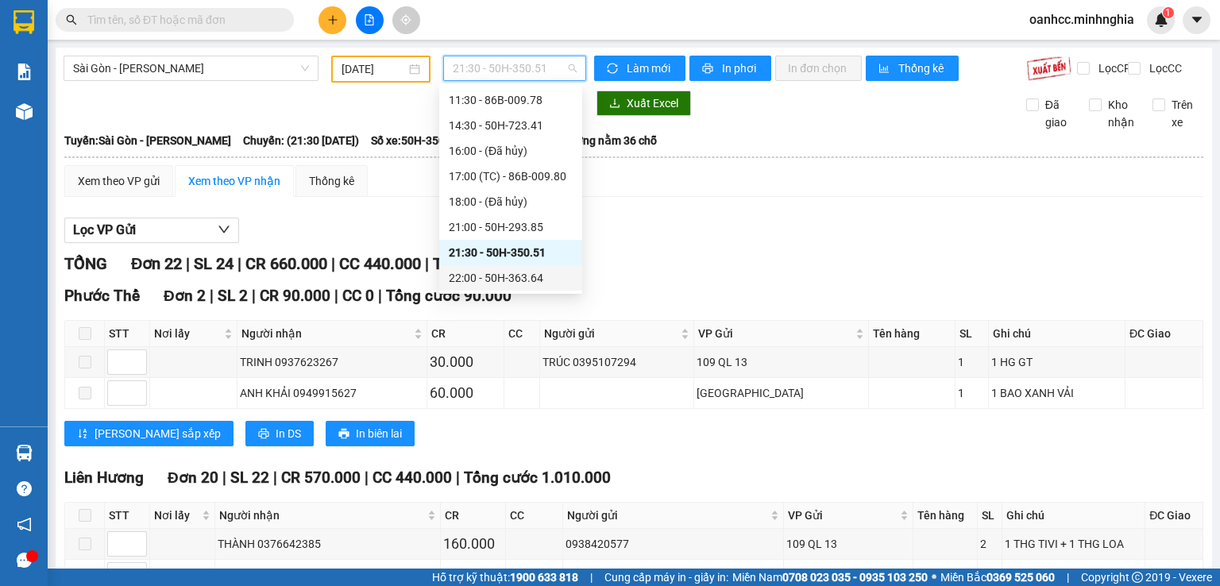
click at [486, 281] on div "22:00 - 50H-363.64" at bounding box center [511, 277] width 124 height 17
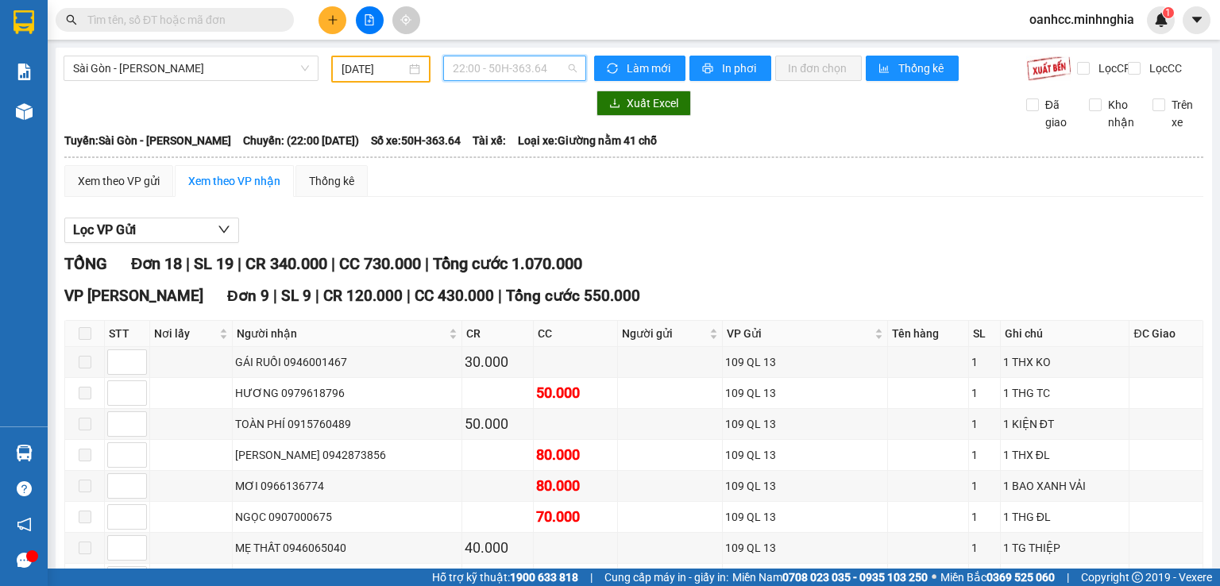
click at [517, 79] on span "22:00 - 50H-363.64" at bounding box center [515, 68] width 125 height 24
click at [520, 60] on span "22:00 - 50H-363.64" at bounding box center [515, 68] width 125 height 24
click at [747, 267] on div "TỔNG Đơn 18 | SL 19 | CR 340.000 | CC 730.000 | Tổng cước 1.070.000" at bounding box center [633, 264] width 1139 height 25
click at [364, 74] on input "[DATE]" at bounding box center [374, 68] width 64 height 17
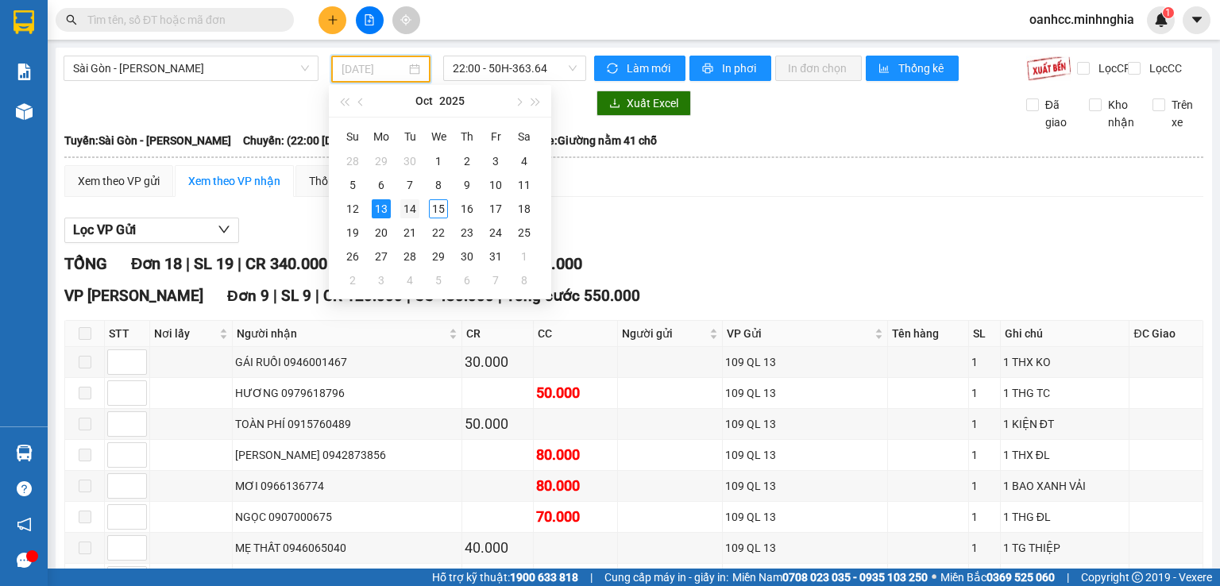
click at [411, 207] on div "14" at bounding box center [409, 208] width 19 height 19
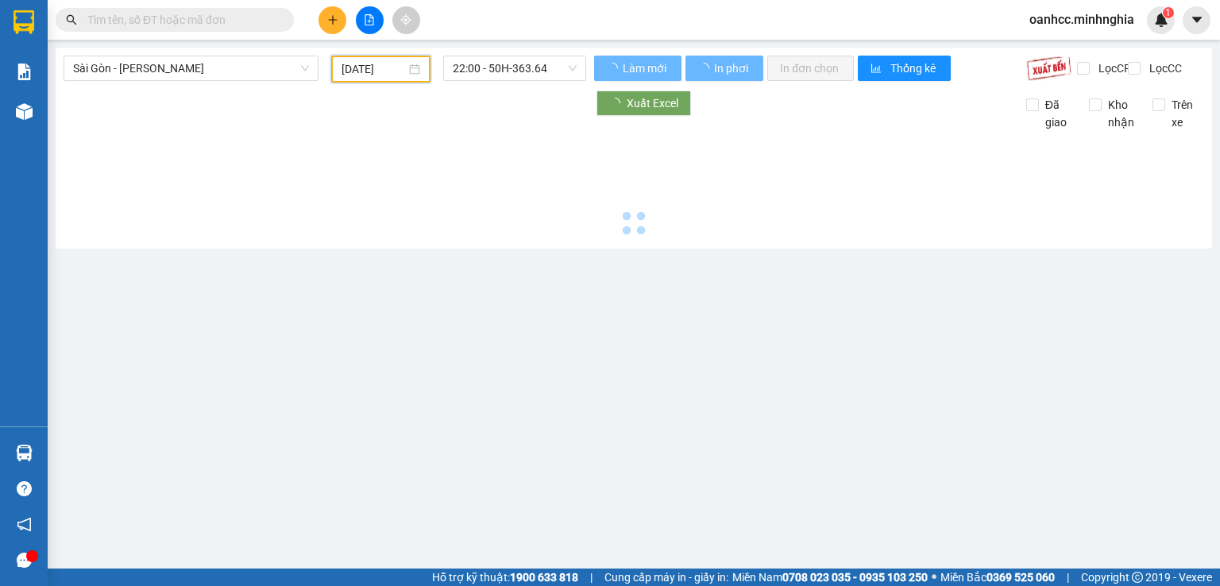
type input "[DATE]"
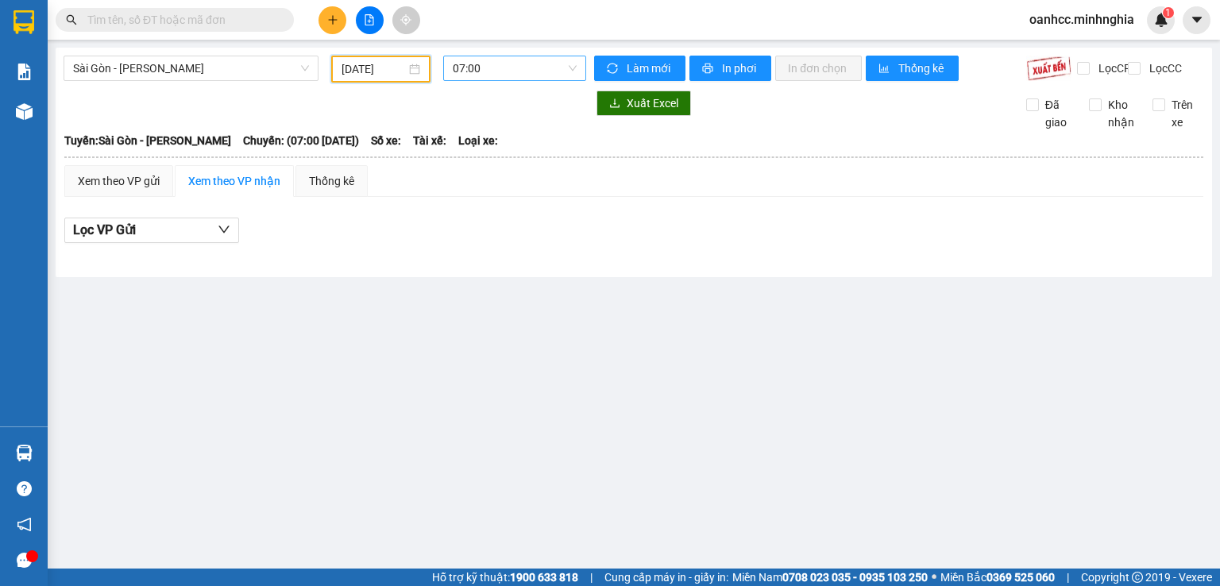
click at [507, 77] on span "07:00" at bounding box center [515, 68] width 125 height 24
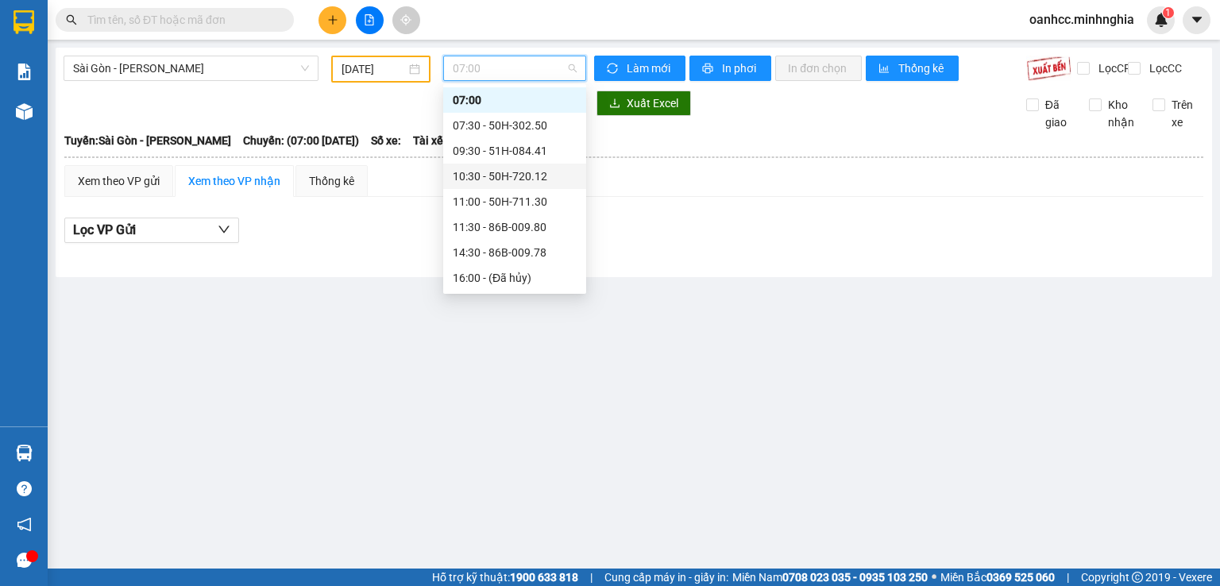
scroll to position [153, 0]
click at [493, 278] on div "22:00 - 50H-350.51" at bounding box center [515, 277] width 124 height 17
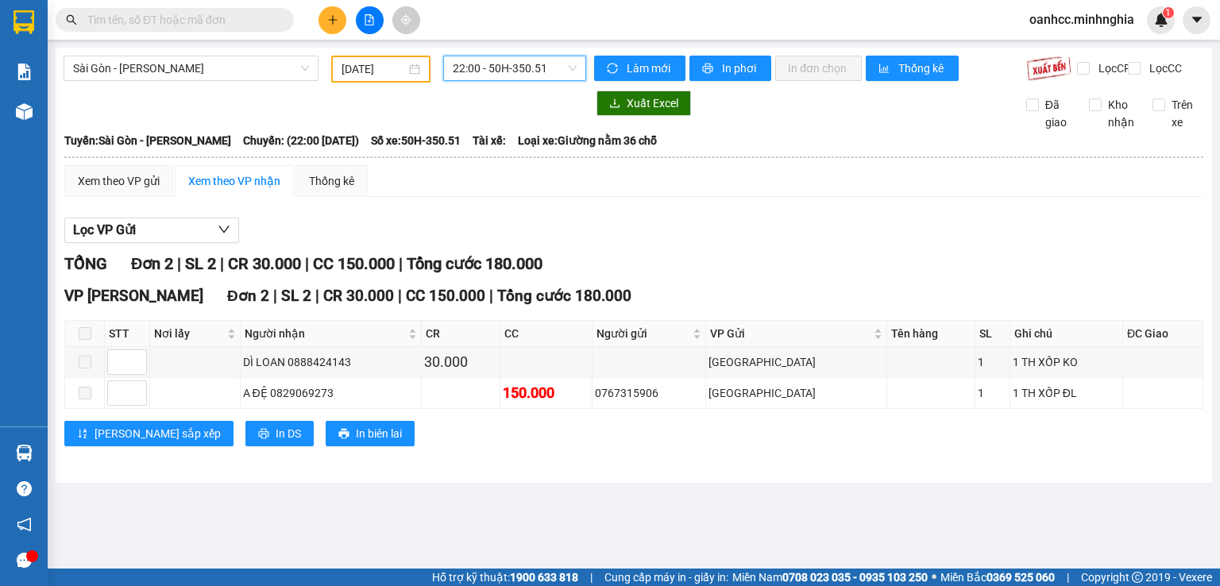
click at [509, 74] on span "22:00 - 50H-350.51" at bounding box center [515, 68] width 125 height 24
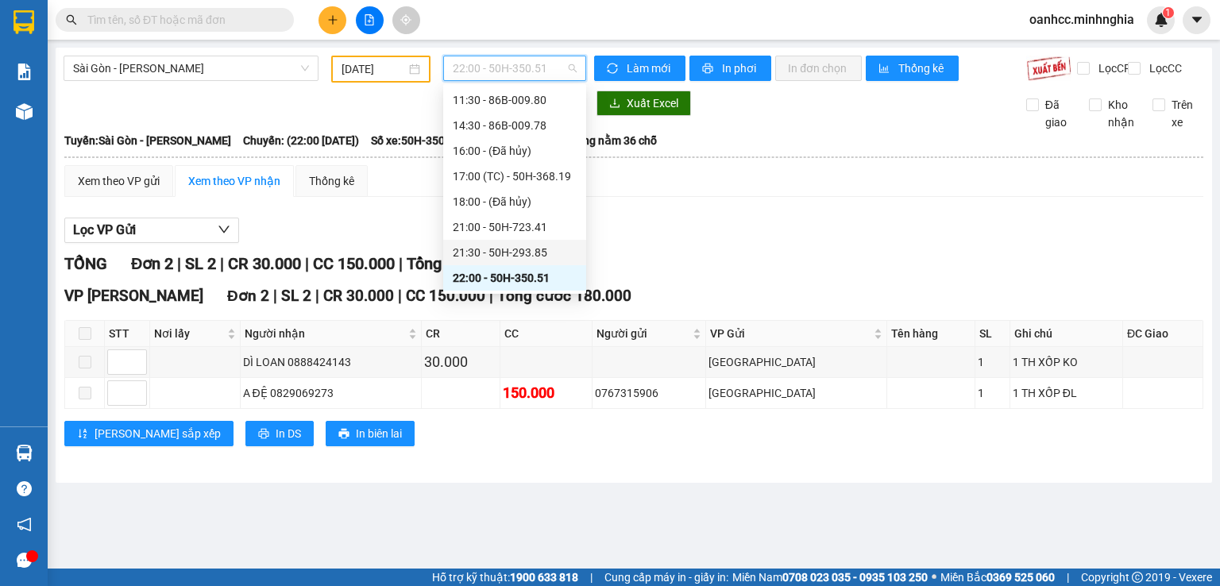
click at [488, 249] on div "21:30 - 50H-293.85" at bounding box center [515, 252] width 124 height 17
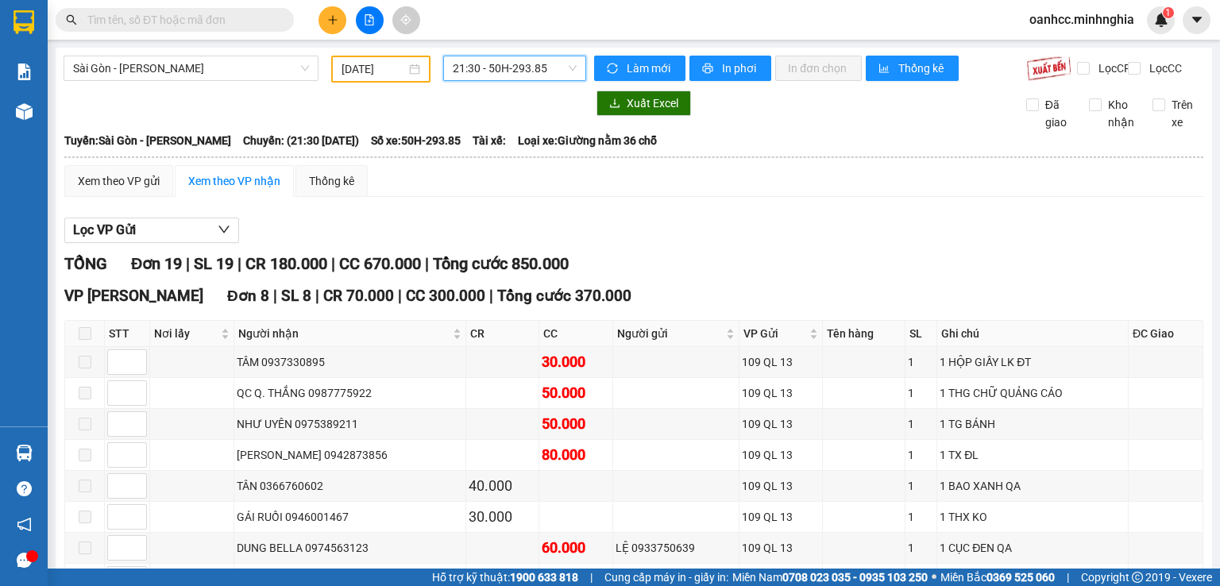
click at [491, 74] on span "21:30 - 50H-293.85" at bounding box center [515, 68] width 125 height 24
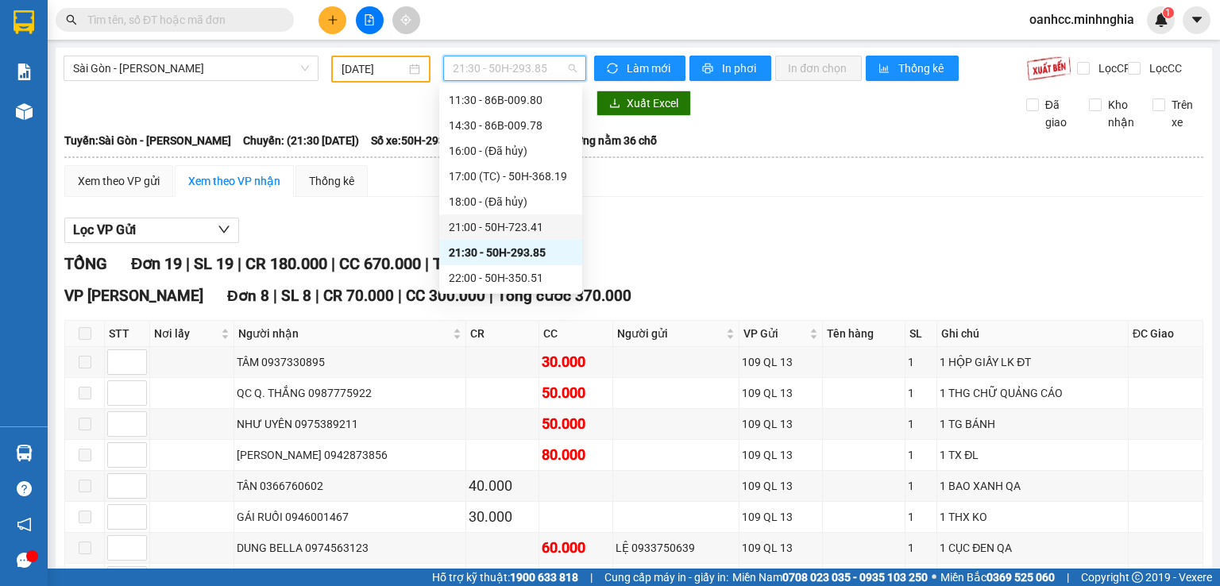
click at [507, 227] on div "21:00 - 50H-723.41" at bounding box center [511, 226] width 124 height 17
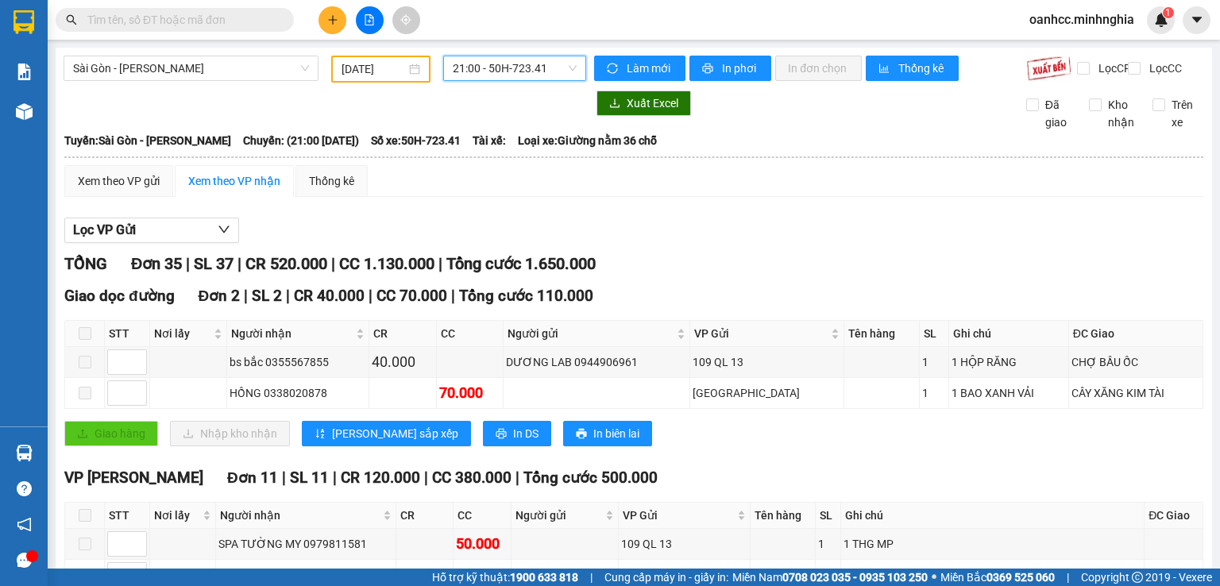
click at [485, 74] on span "21:00 - 50H-723.41" at bounding box center [515, 68] width 125 height 24
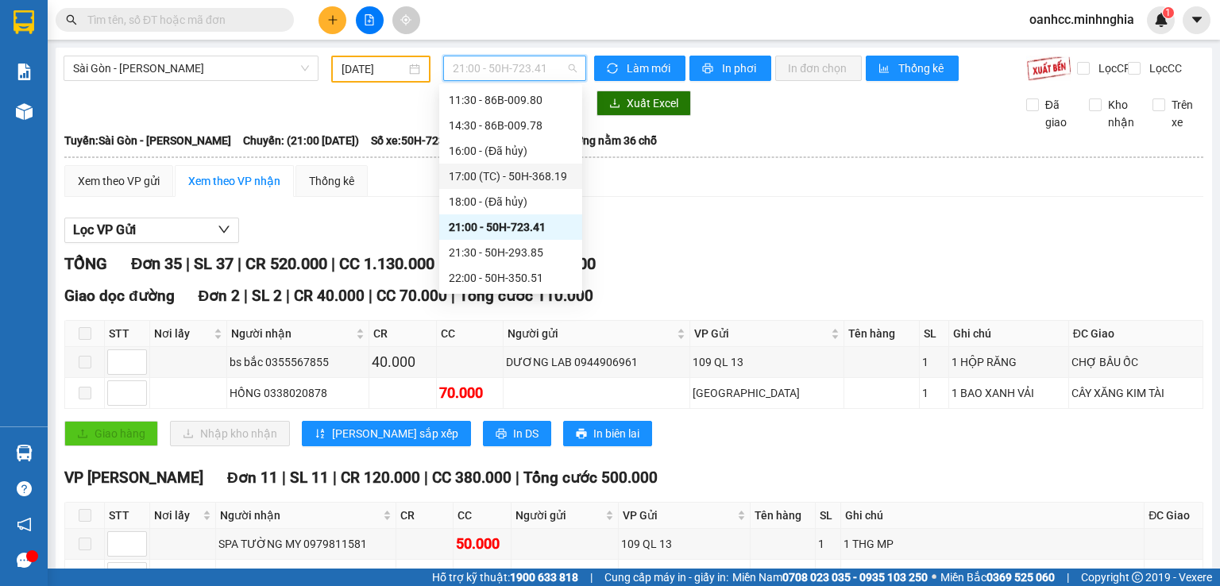
click at [508, 181] on div "17:00 (TC) - 50H-368.19" at bounding box center [511, 176] width 124 height 17
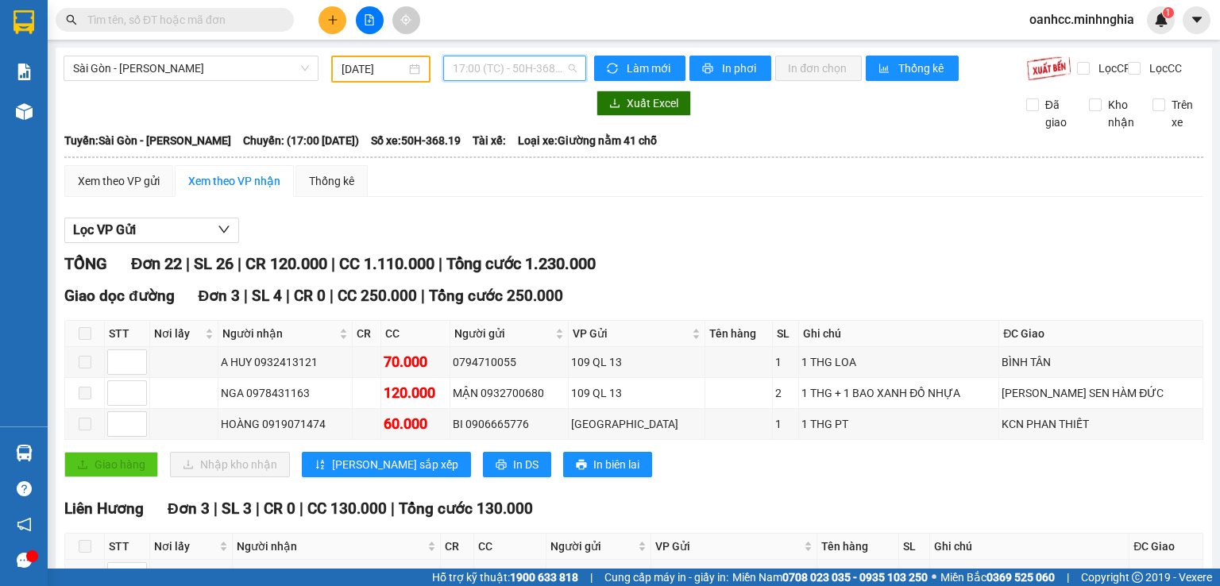
click at [506, 68] on span "17:00 (TC) - 50H-368.19" at bounding box center [515, 68] width 125 height 24
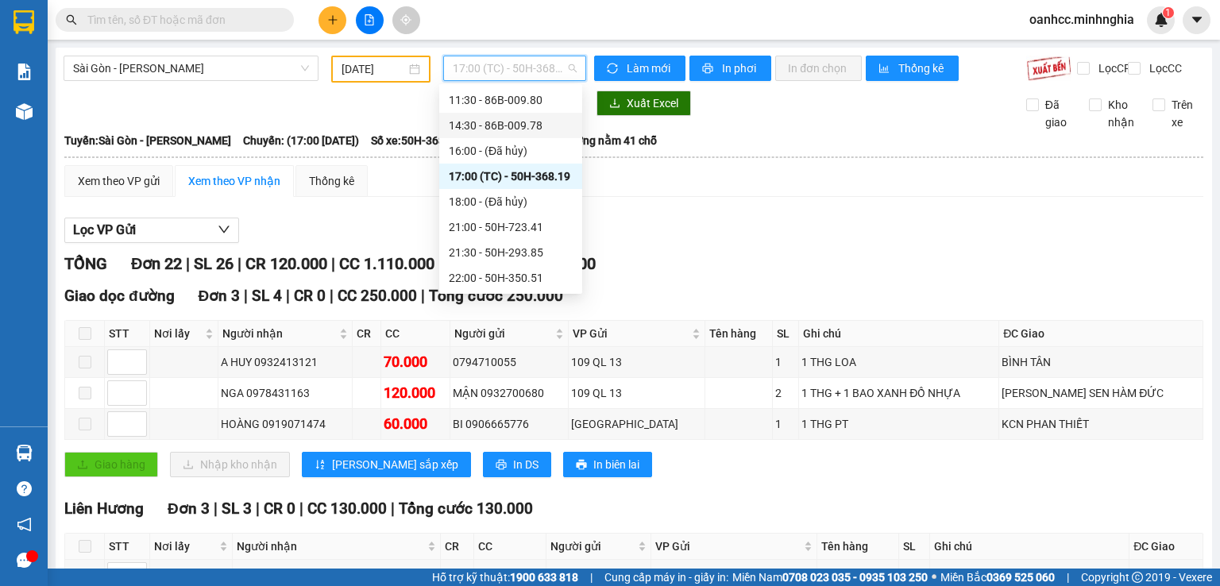
click at [513, 125] on div "14:30 - 86B-009.78" at bounding box center [511, 125] width 124 height 17
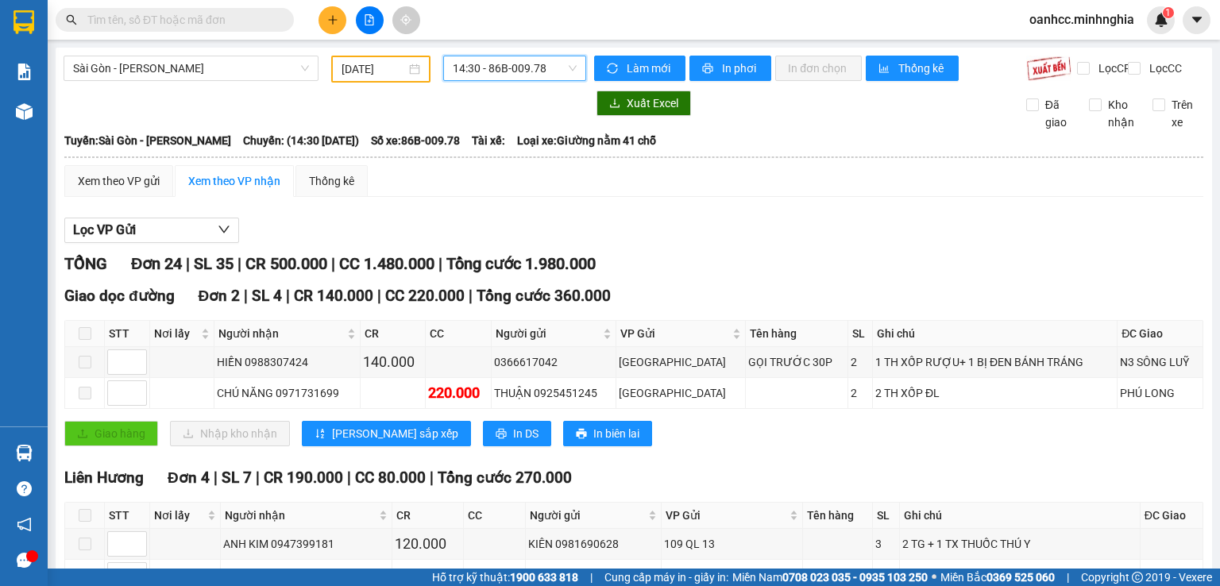
click at [478, 65] on span "14:30 - 86B-009.78" at bounding box center [515, 68] width 125 height 24
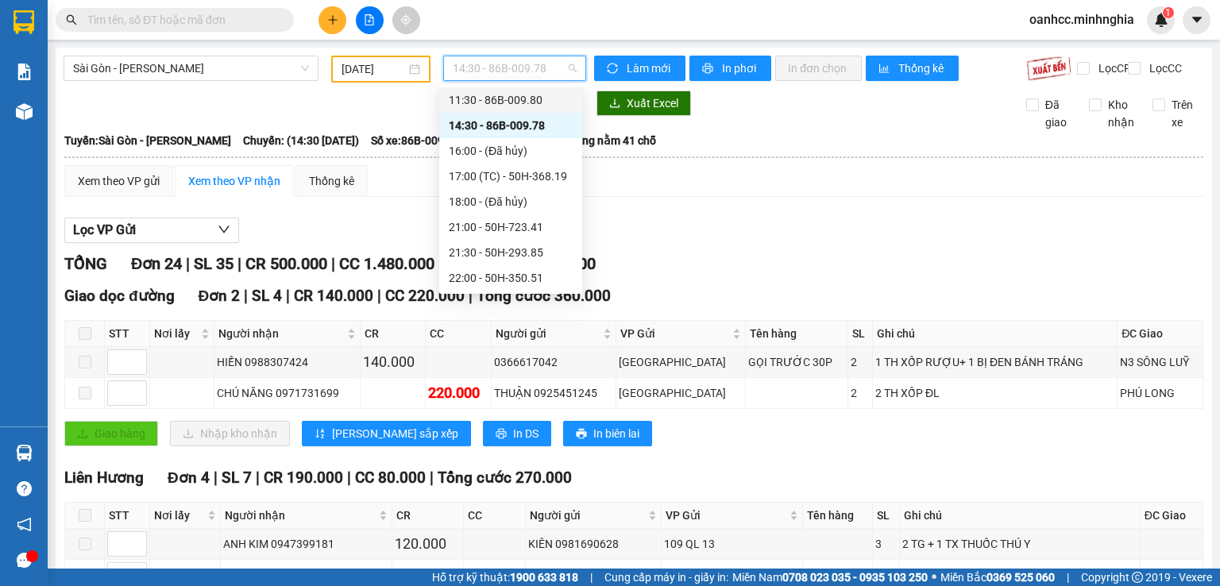
click at [496, 102] on div "11:30 - 86B-009.80" at bounding box center [511, 99] width 124 height 17
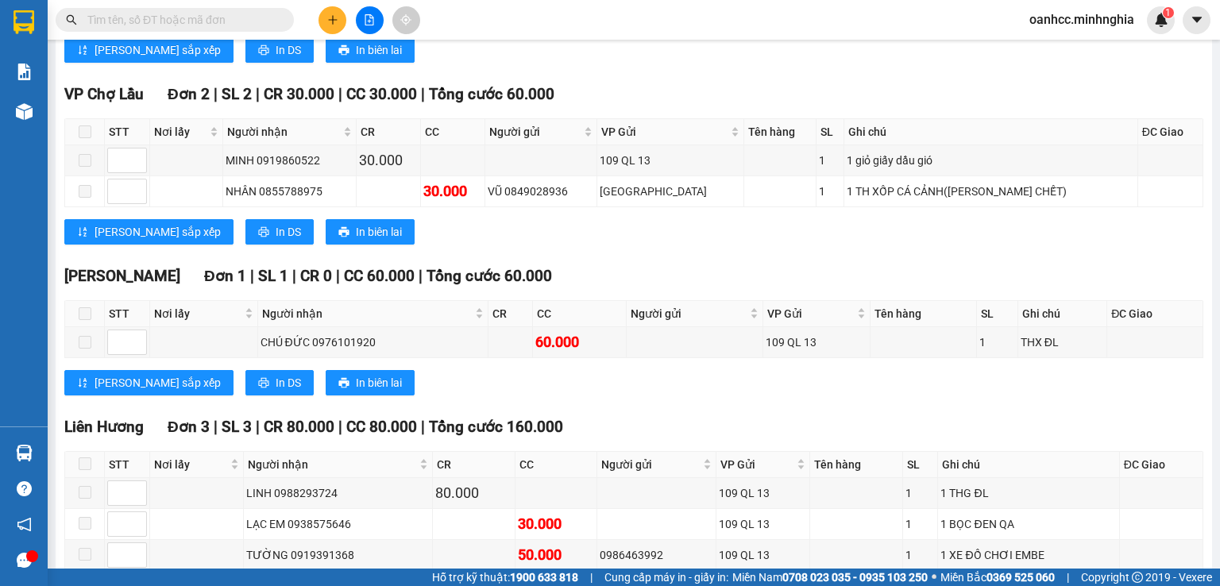
scroll to position [835, 0]
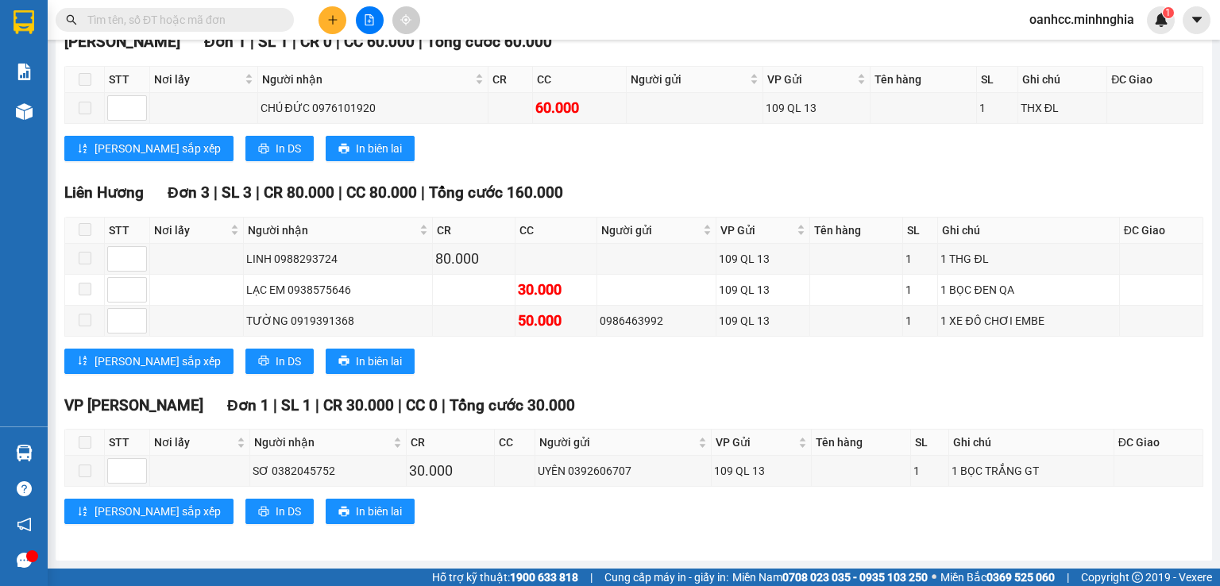
drag, startPoint x: 460, startPoint y: 273, endPoint x: 783, endPoint y: 180, distance: 335.7
